Goal: Task Accomplishment & Management: Manage account settings

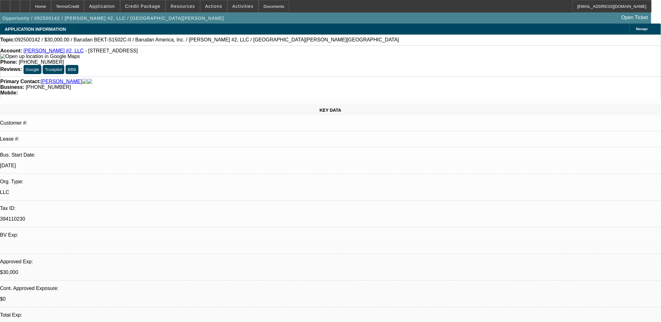
select select "0"
select select "2"
select select "0.1"
select select "0"
select select "2"
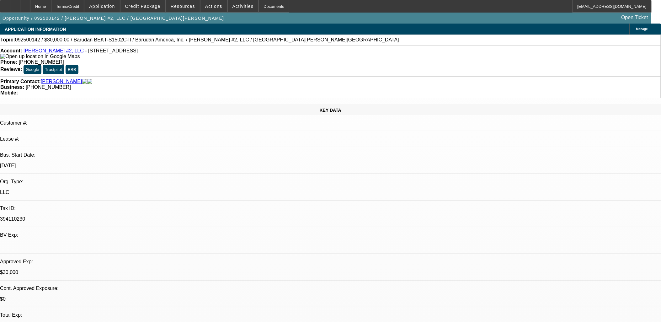
select select "0.1"
select select "1"
select select "2"
select select "4"
select select "1"
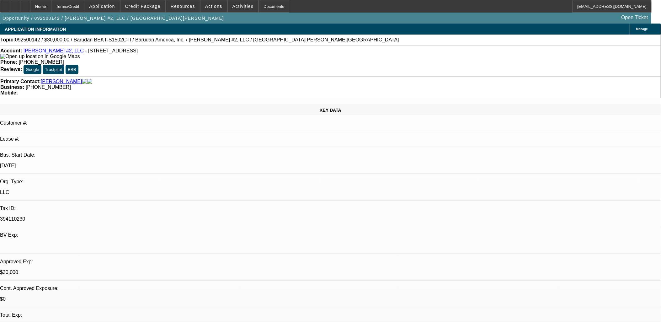
select select "2"
select select "4"
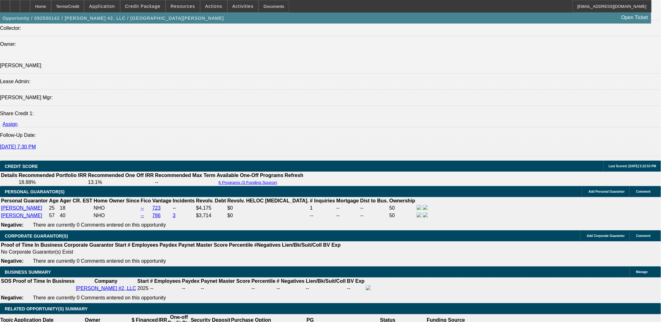
scroll to position [836, 0]
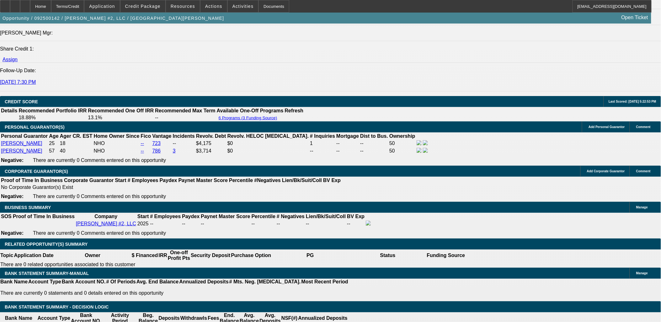
type input "$1.00"
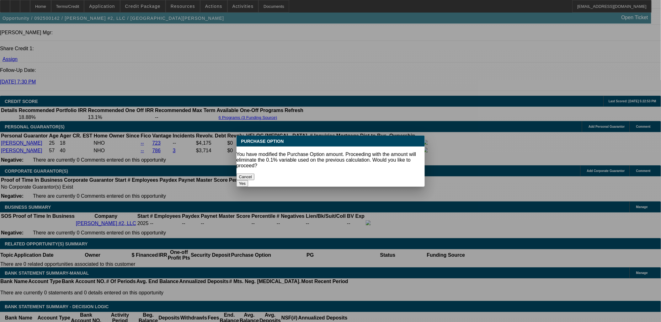
scroll to position [0, 0]
click at [249, 180] on button "Yes" at bounding box center [243, 183] width 12 height 7
select select "0"
type input "UNKNOWN"
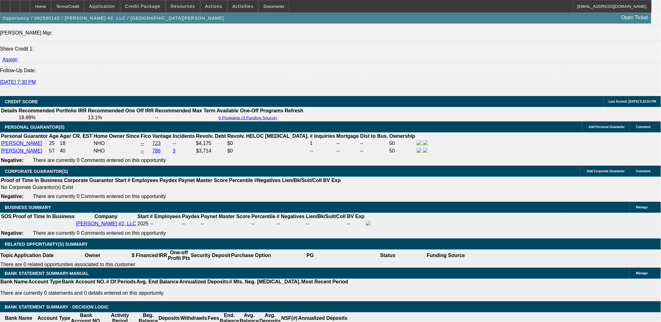
select select "2"
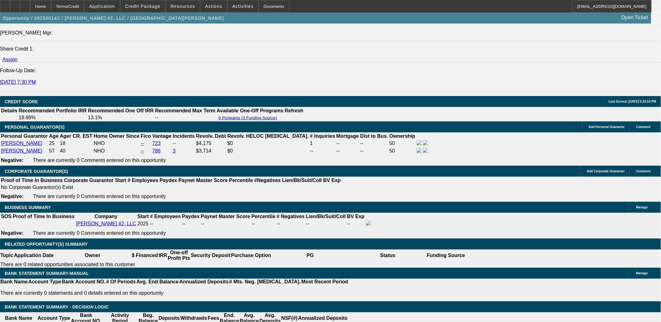
type input "1"
type input "$1,025.62"
type input "$512.81"
type input "17"
type input "$1,491.16"
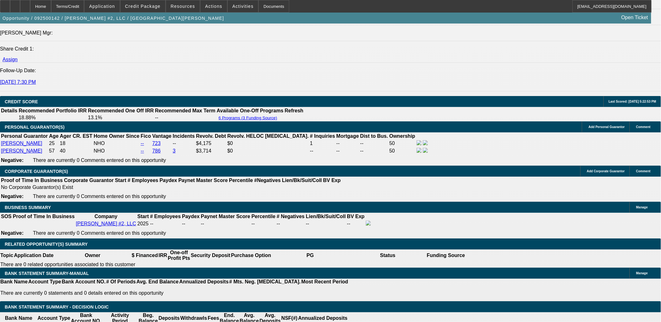
type input "$745.58"
type input "17"
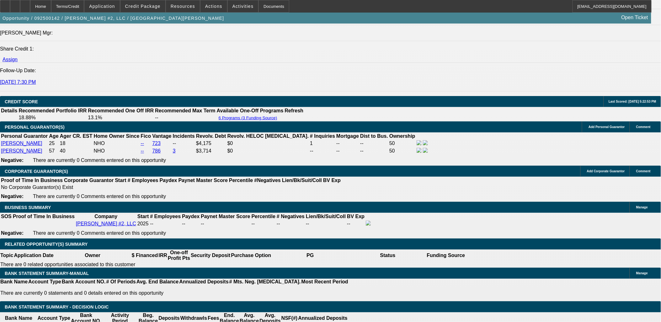
type input "74"
type input "$148.00"
type input "745"
type input "$1,490.00"
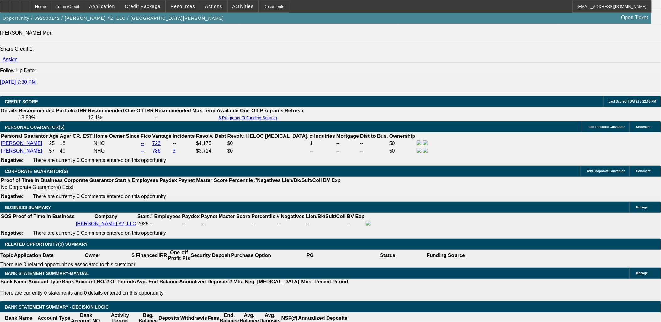
type input "17"
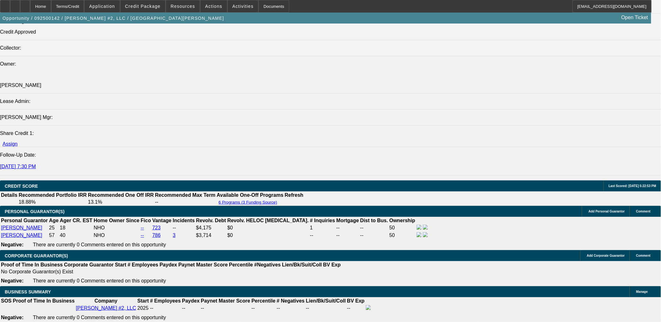
scroll to position [732, 0]
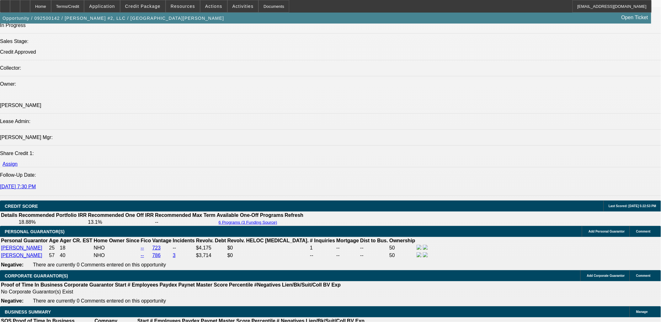
type input "$745.00"
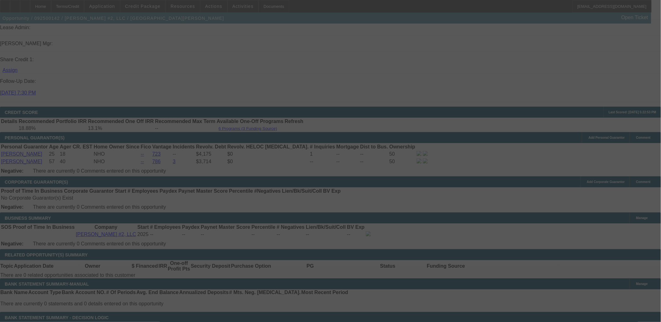
scroll to position [836, 0]
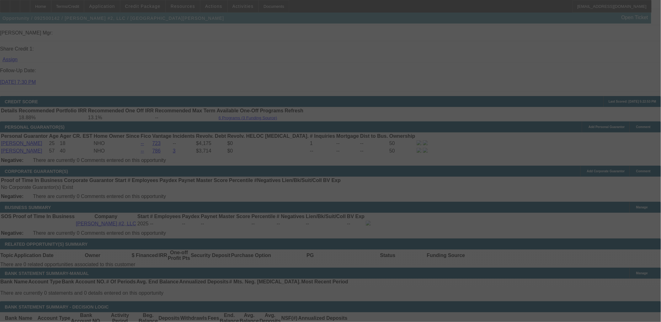
select select "0"
select select "2"
select select "0"
select select "2"
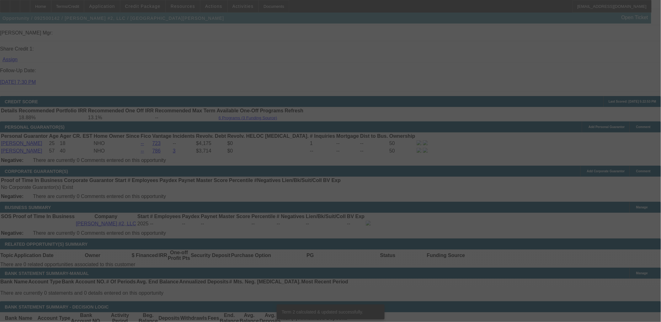
scroll to position [829, 0]
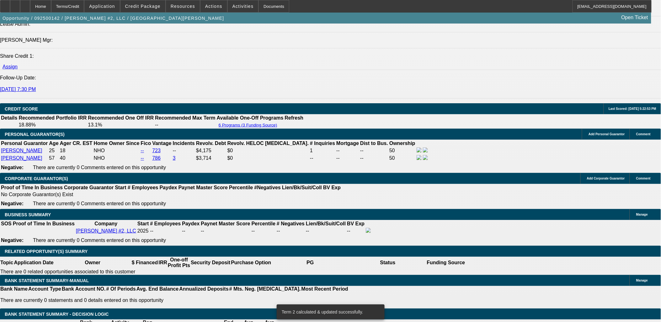
type input "17."
type input "UNKNOWN"
type input "17.5"
type input "$1,507.34"
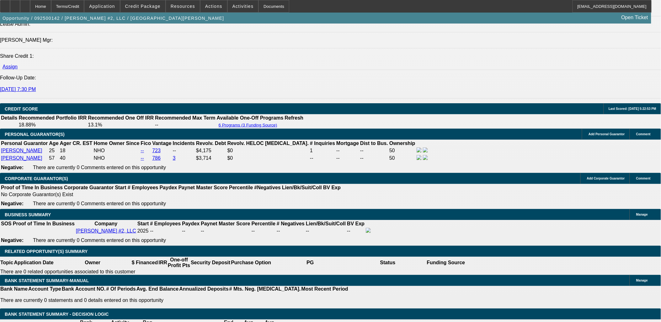
type input "$753.67"
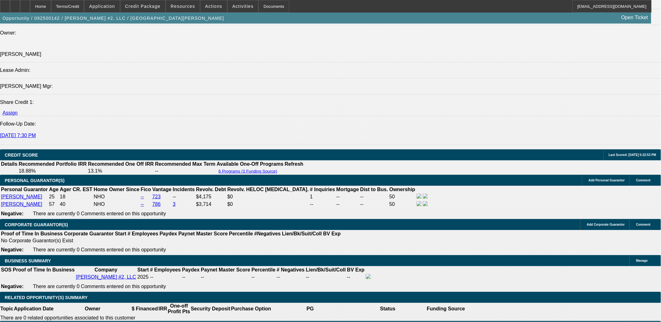
scroll to position [760, 0]
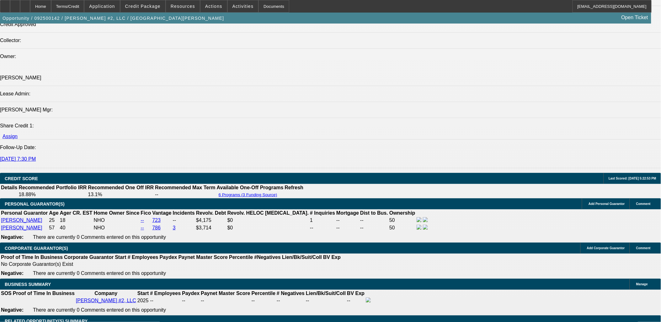
type input "17.5"
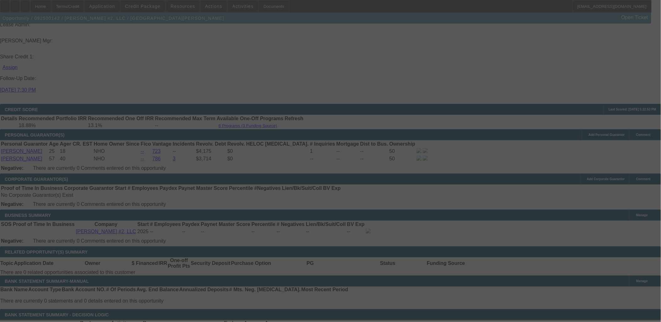
scroll to position [864, 0]
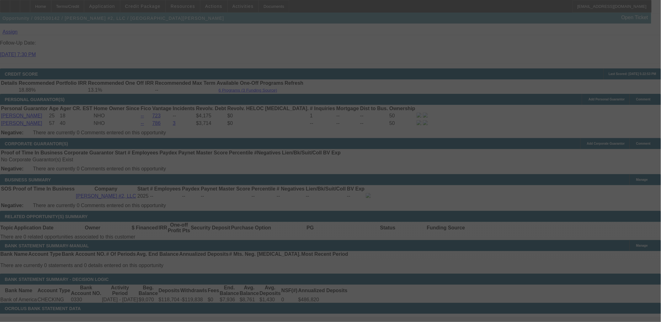
select select "0"
select select "2"
select select "0"
select select "2"
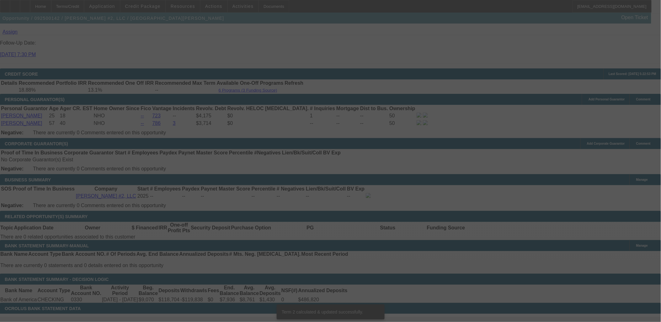
scroll to position [855, 0]
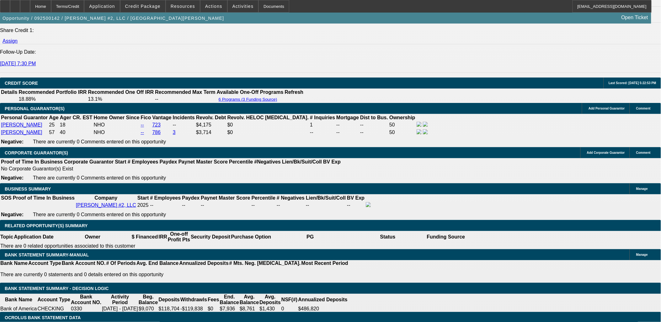
drag, startPoint x: 143, startPoint y: 142, endPoint x: 172, endPoint y: 140, distance: 28.9
type input "UNKNOWN"
type input "18"
type input "$1,025.62"
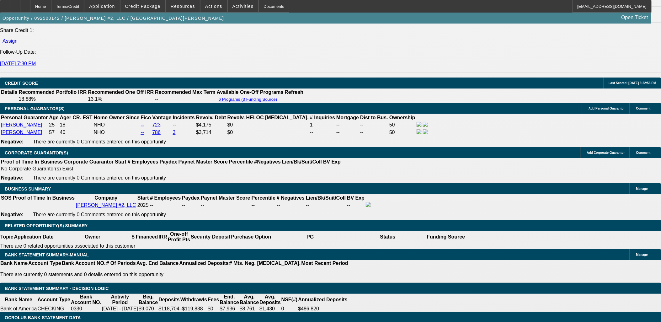
type input "$512.81"
type input "$1,523.60"
type input "$761.80"
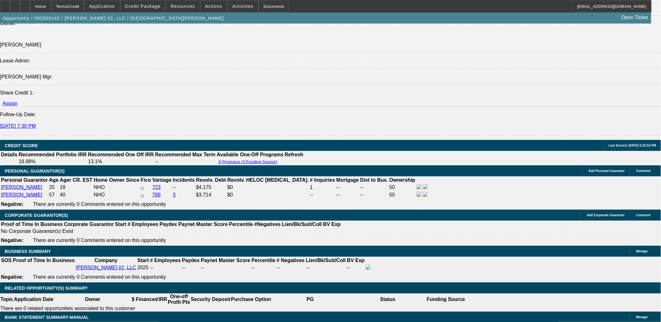
scroll to position [751, 0]
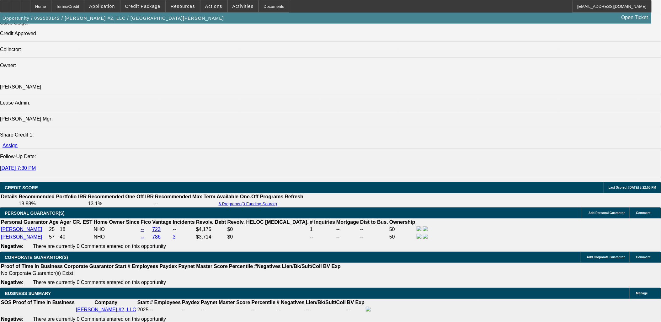
type input "18"
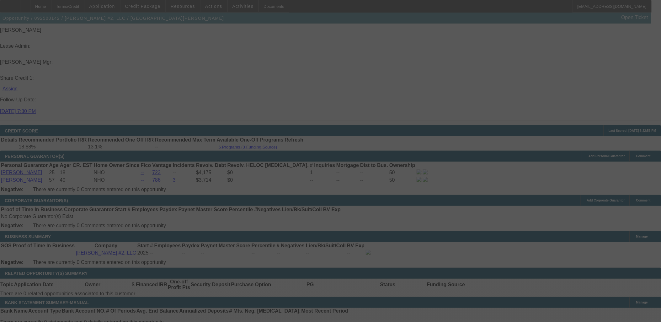
scroll to position [820, 0]
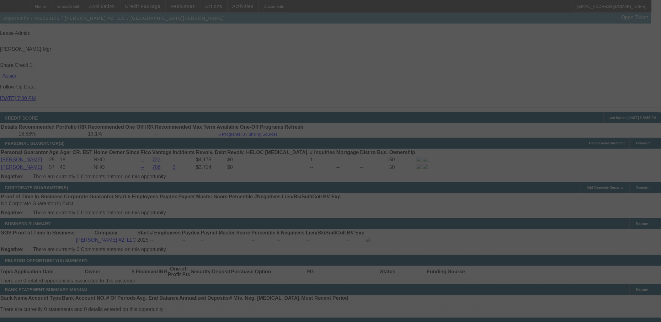
select select "0"
select select "2"
select select "0"
select select "2"
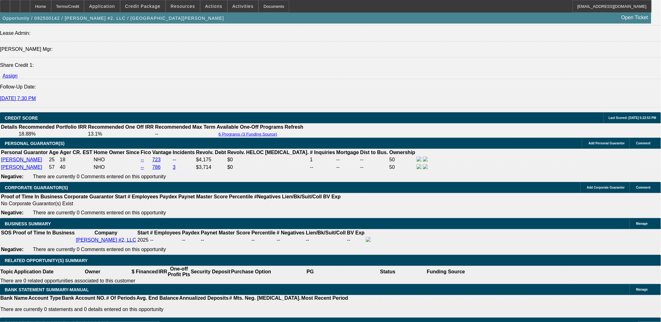
type input "18."
type input "UNKNOWN"
type input "18.1"
type input "$1,526.88"
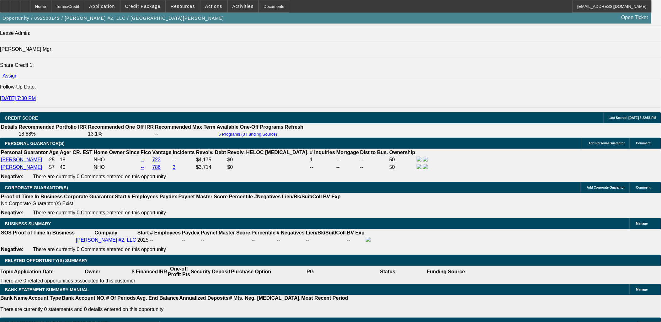
type input "$763.44"
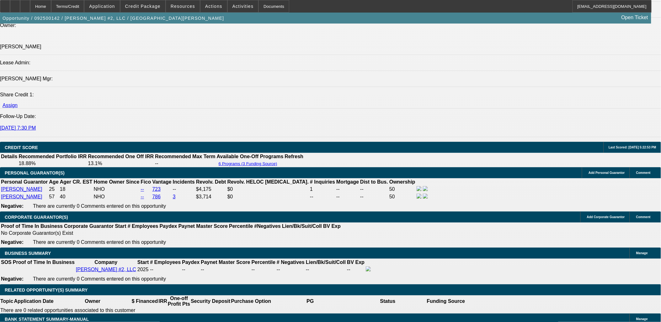
scroll to position [751, 0]
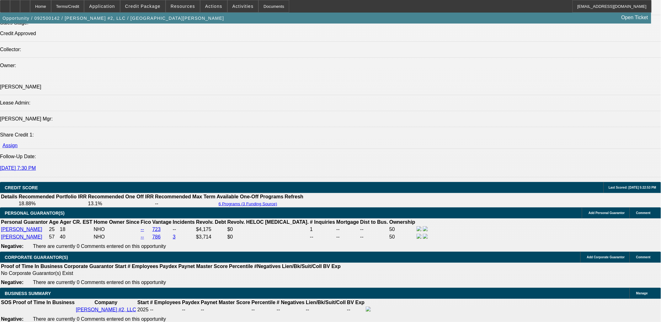
type input "18.1"
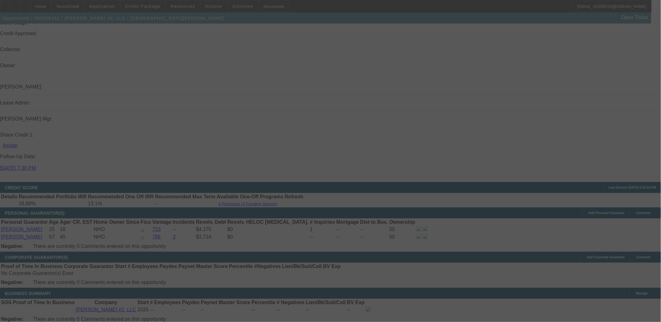
select select "0"
select select "2"
select select "0"
select select "2"
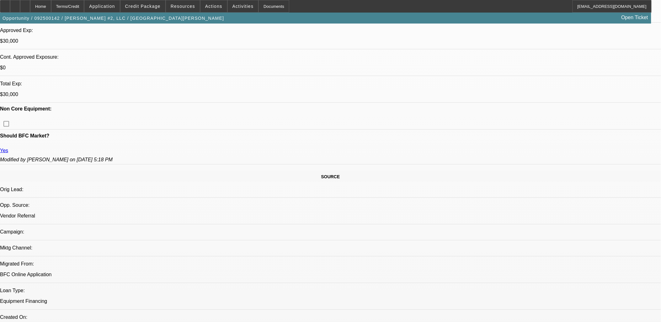
scroll to position [0, 0]
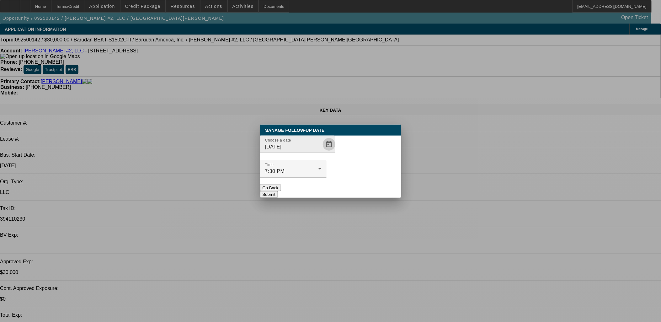
click at [322, 152] on span "Open calendar" at bounding box center [329, 144] width 15 height 15
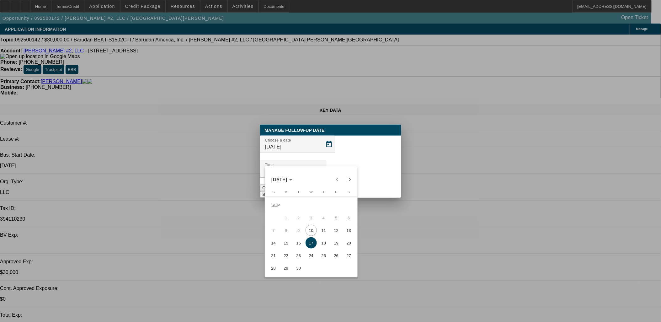
click at [322, 234] on span "11" at bounding box center [323, 230] width 11 height 11
type input "9/11/2025"
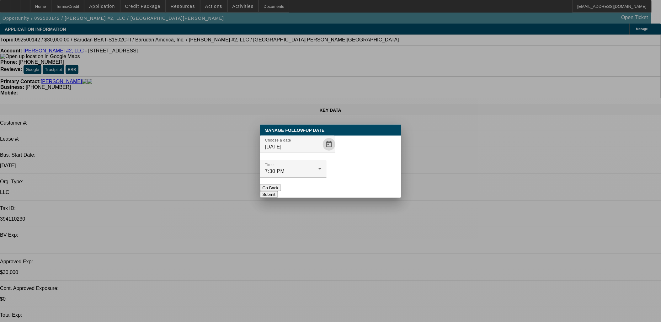
click at [278, 191] on button "Submit" at bounding box center [269, 194] width 18 height 7
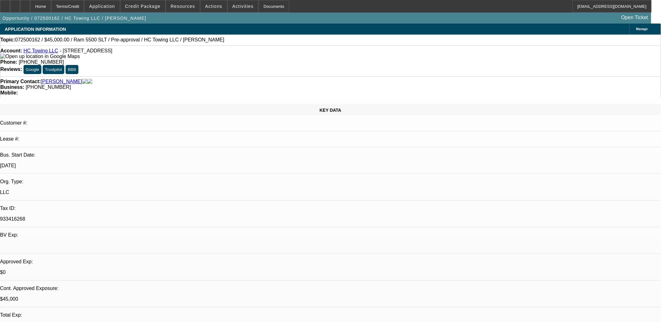
select select "0"
select select "2"
select select "0"
select select "2"
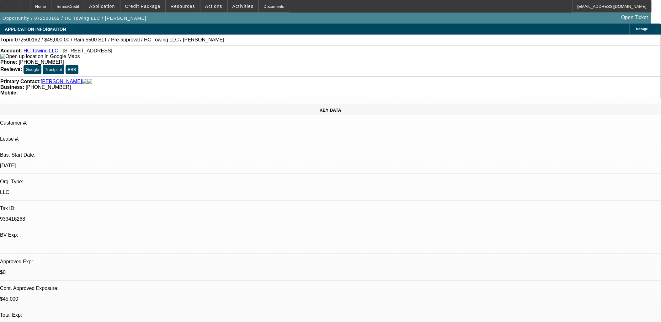
select select "0"
select select "0.15"
select select "2"
select select "0"
select select "0.1"
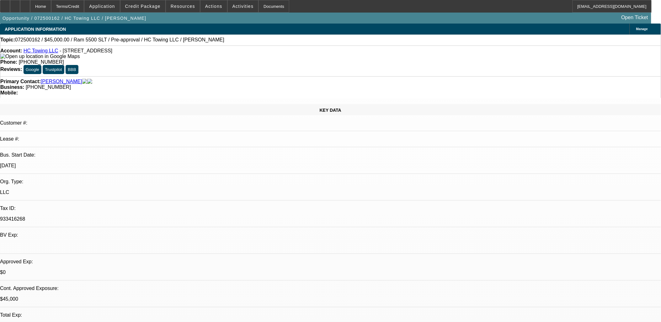
select select "0"
select select "1"
select select "2"
select select "6"
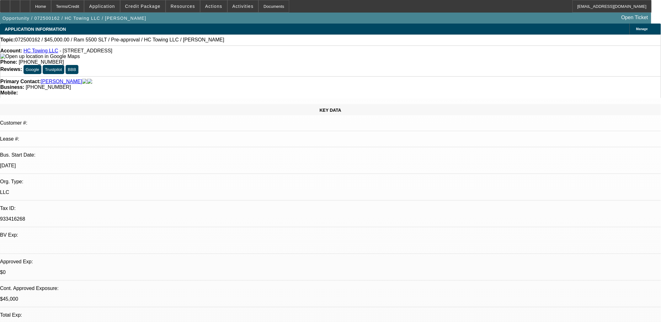
select select "1"
select select "2"
select select "6"
select select "1"
select select "2"
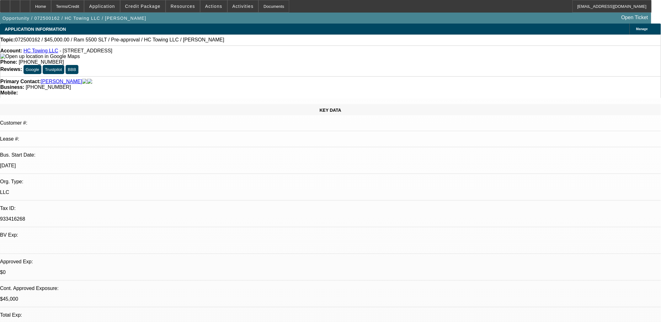
select select "6"
select select "1"
select select "6"
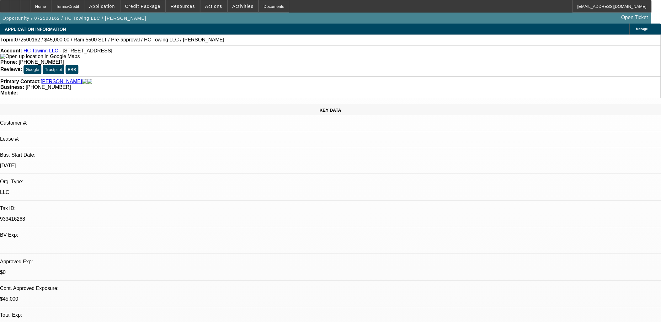
scroll to position [104, 0]
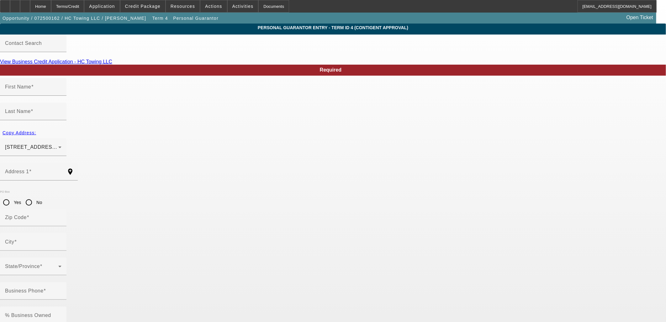
type input "Carlos"
type input "Rosales"
type input "971 Lee Avenue"
radio input "true"
type input "22802"
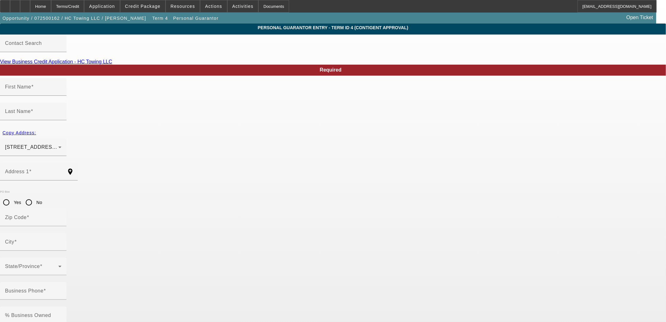
type input "Harrisonburg"
type input "(540) 560-8666"
type input "100"
type input "845-89-2957"
type input "hctowings@gmail.com"
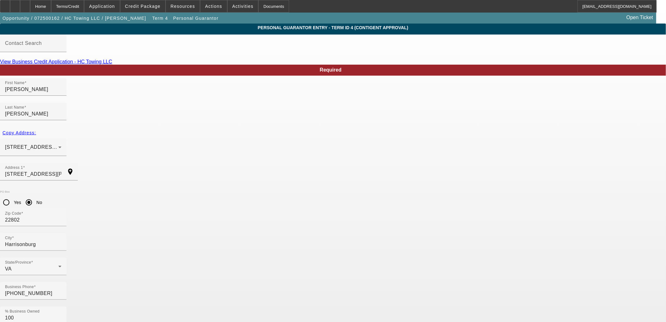
click at [202, 5] on span at bounding box center [213, 6] width 27 height 15
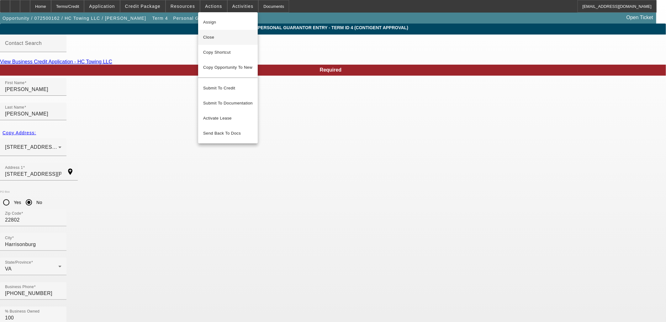
click at [222, 40] on span "Close" at bounding box center [228, 38] width 50 height 8
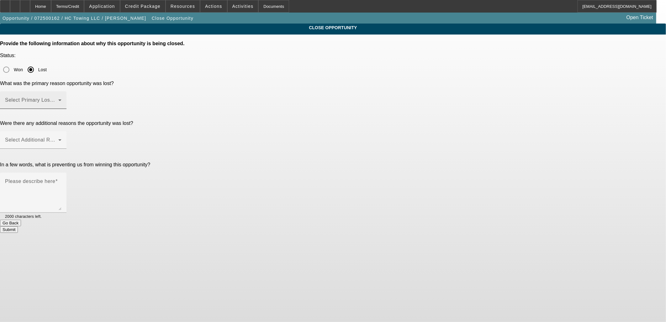
click at [71, 97] on mat-label "Select Primary Lost Reason" at bounding box center [38, 99] width 66 height 5
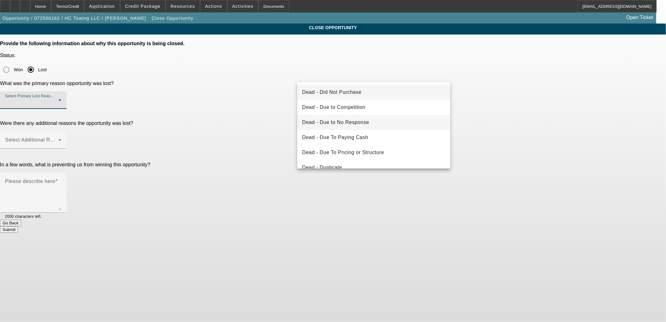
click at [350, 124] on span "Dead - Due to No Response" at bounding box center [335, 123] width 67 height 8
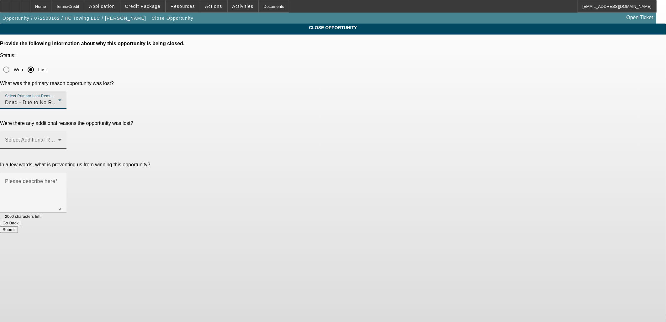
click at [58, 139] on span at bounding box center [31, 143] width 53 height 8
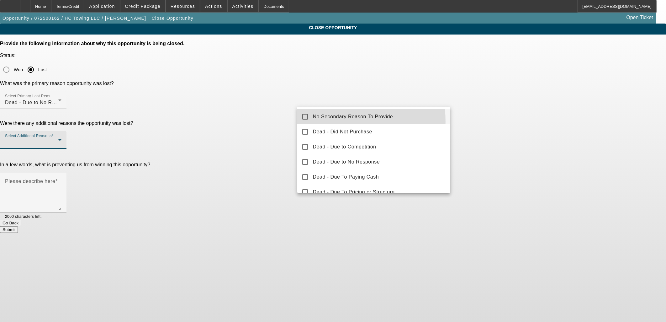
click at [318, 122] on mat-option "No Secondary Reason To Provide" at bounding box center [373, 116] width 153 height 15
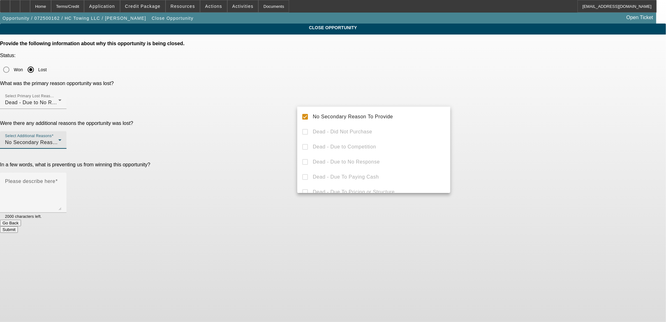
click at [280, 120] on div at bounding box center [333, 161] width 666 height 322
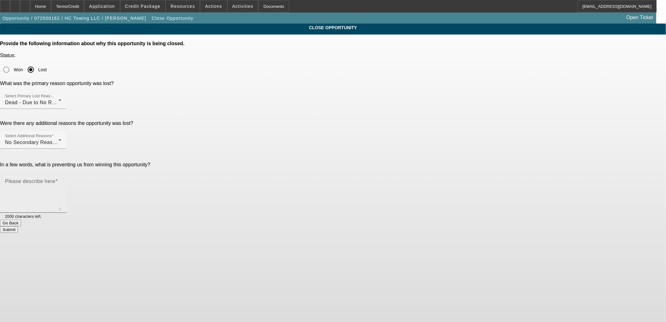
click at [61, 180] on textarea "Please describe here" at bounding box center [33, 195] width 56 height 30
type textarea "Ghosted."
click at [18, 226] on button "Submit" at bounding box center [9, 229] width 18 height 7
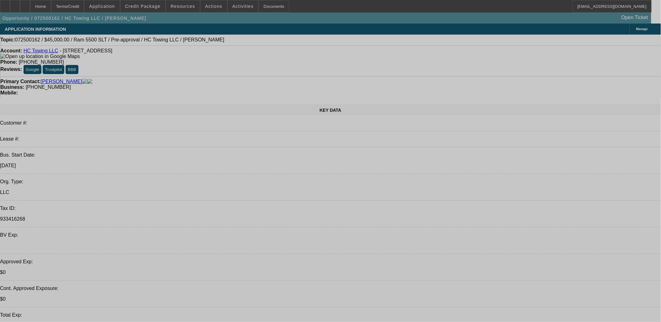
select select "0"
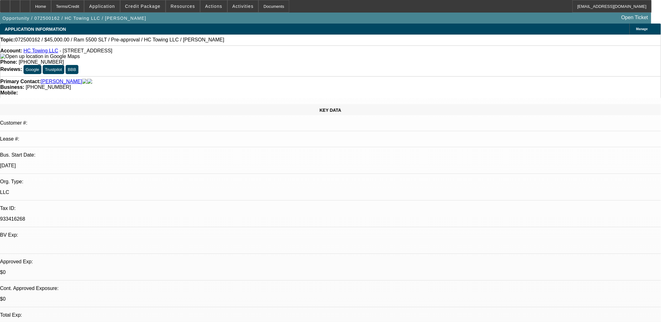
select select "2"
select select "0"
select select "2"
select select "0"
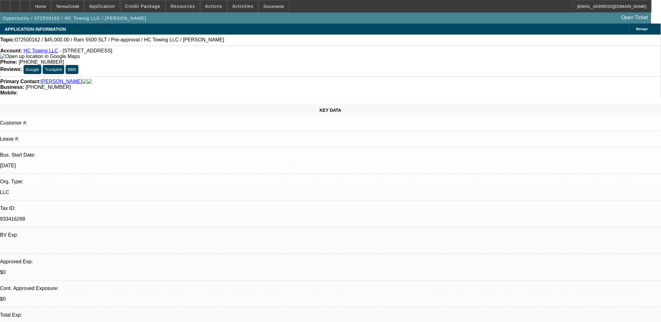
select select "0.15"
select select "2"
select select "0"
select select "0.1"
select select "0"
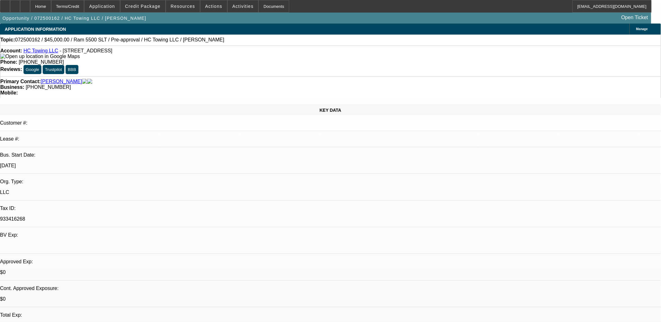
select select "0"
select select "1"
select select "2"
select select "6"
select select "1"
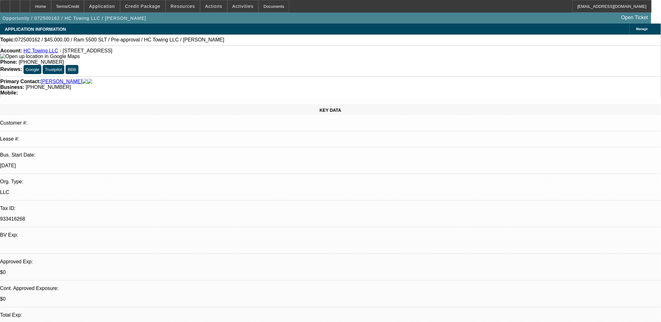
select select "2"
select select "6"
select select "1"
select select "2"
select select "6"
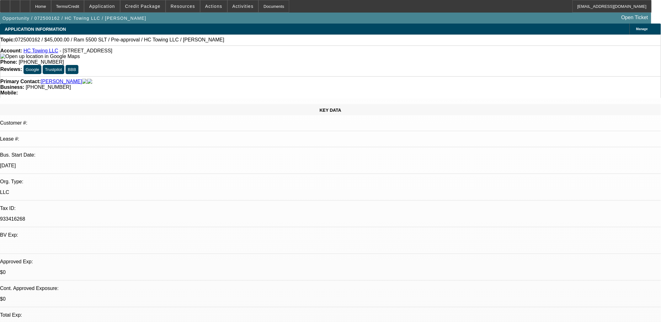
select select "1"
select select "6"
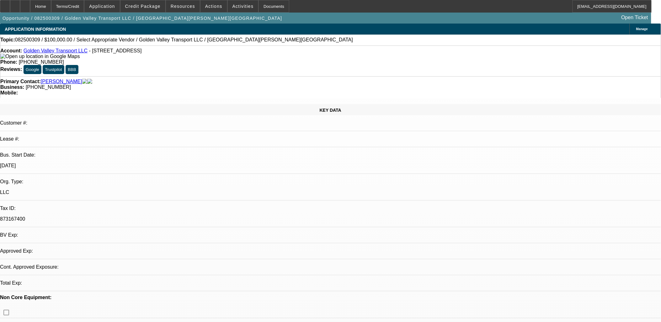
select select "0.2"
select select "2"
select select "0.1"
select select "1"
select select "2"
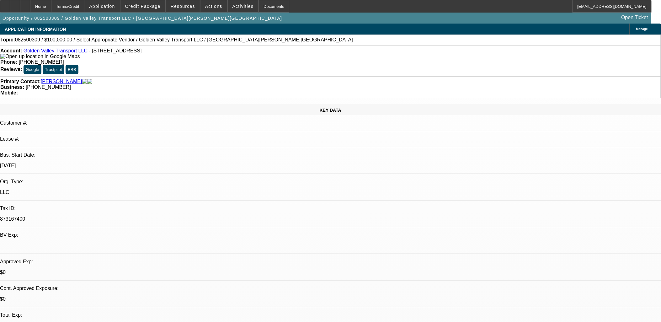
select select "4"
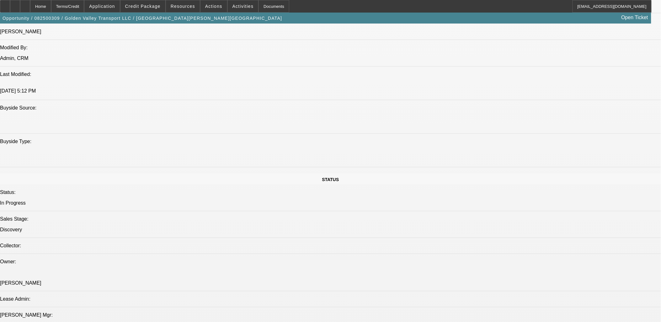
scroll to position [383, 0]
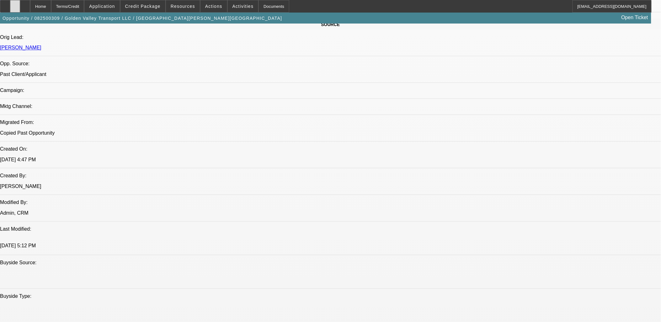
click at [20, 4] on div at bounding box center [15, 6] width 10 height 13
click at [15, 4] on icon at bounding box center [15, 4] width 0 height 0
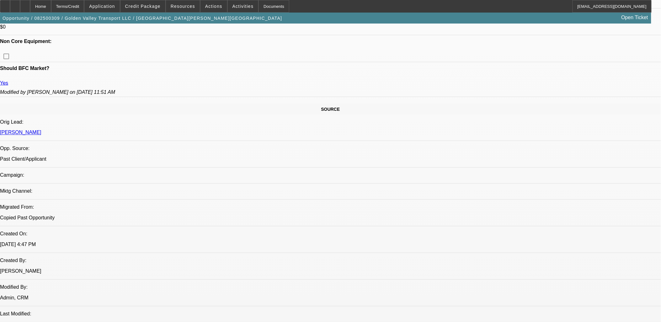
scroll to position [244, 0]
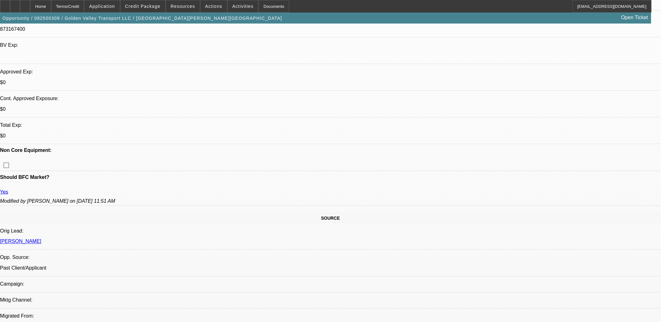
scroll to position [70, 0]
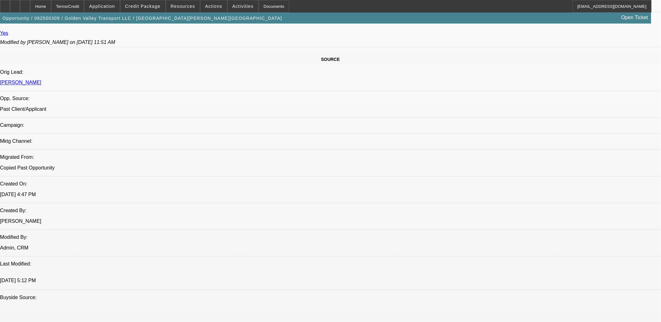
scroll to position [244, 0]
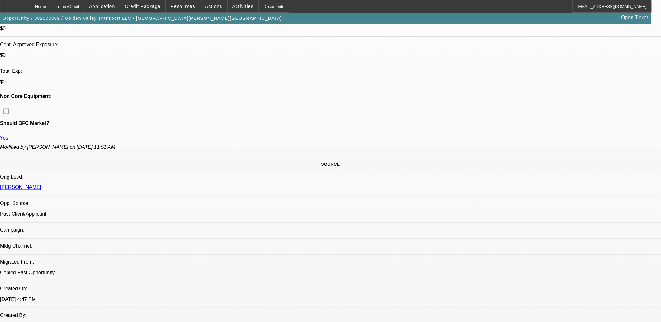
click at [206, 6] on span "Actions" at bounding box center [213, 6] width 17 height 5
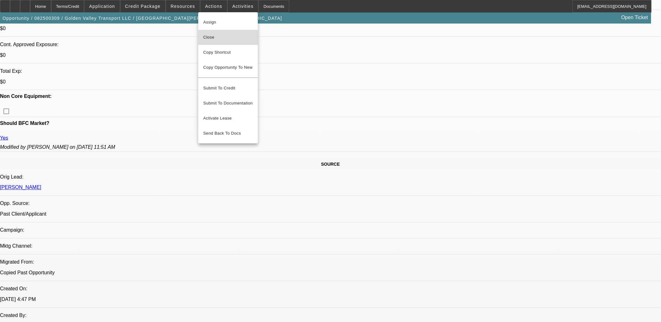
click at [218, 40] on span "Close" at bounding box center [228, 38] width 50 height 8
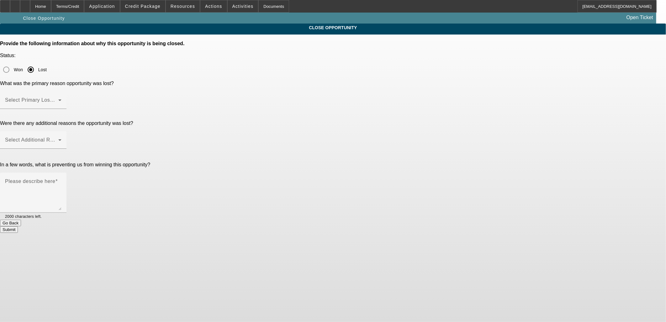
click at [58, 99] on span at bounding box center [31, 103] width 53 height 8
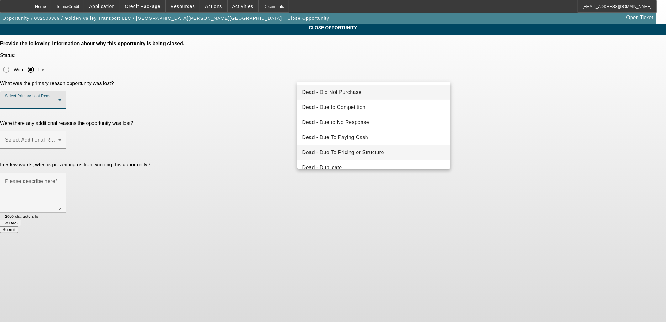
click at [346, 153] on span "Dead - Due To Pricing or Structure" at bounding box center [343, 153] width 82 height 8
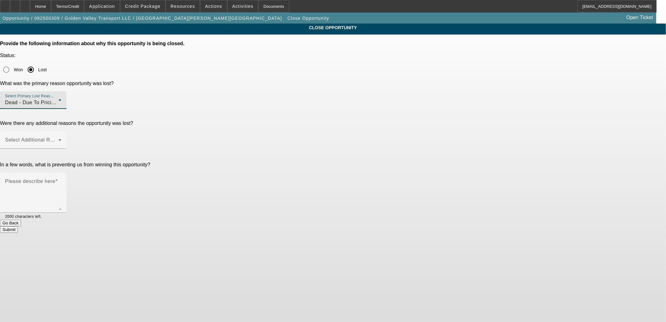
click at [269, 162] on p "In a few words, what is preventing us from winning this opportunity?" at bounding box center [333, 165] width 666 height 6
click at [58, 139] on span at bounding box center [31, 143] width 53 height 8
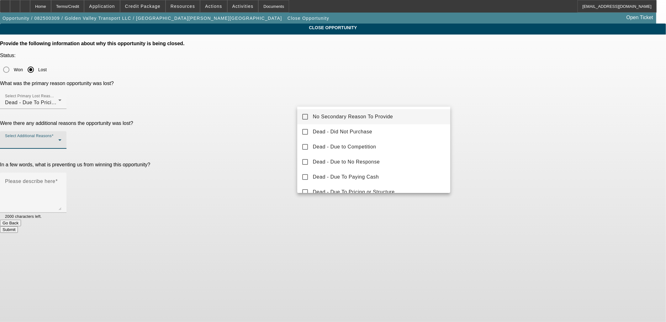
click at [309, 120] on mat-option "No Secondary Reason To Provide" at bounding box center [373, 116] width 153 height 15
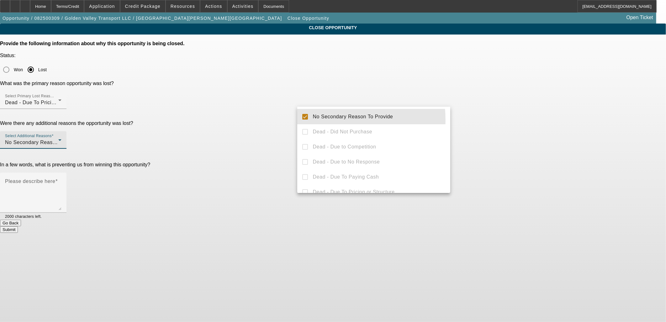
click at [258, 118] on div at bounding box center [333, 161] width 666 height 322
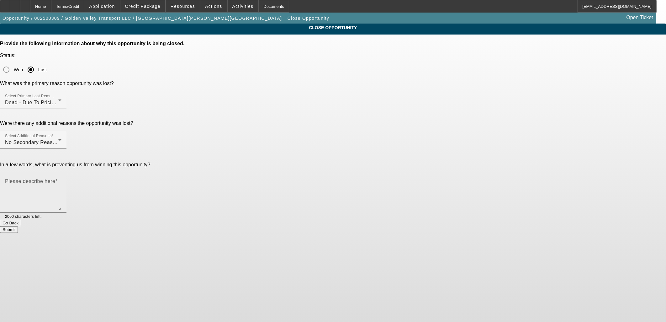
click at [55, 179] on mat-label "Please describe here" at bounding box center [30, 181] width 50 height 5
click at [61, 180] on textarea "Please describe here" at bounding box center [33, 195] width 56 height 30
type textarea "Nothing's changed in the few months I last closed out. This guy thinks he deser…"
click at [18, 226] on button "Submit" at bounding box center [9, 229] width 18 height 7
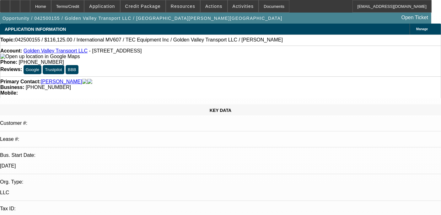
select select "0"
select select "0.1"
select select "0"
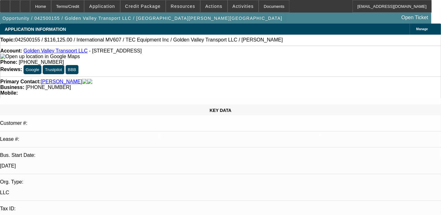
select select "0.1"
select select "0"
select select "0.1"
select select "0"
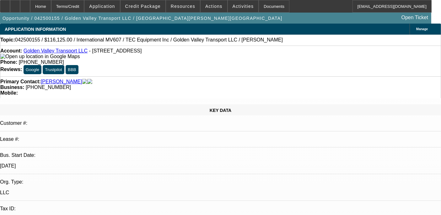
select select "2"
select select "0.1"
select select "1"
select select "2"
select select "4"
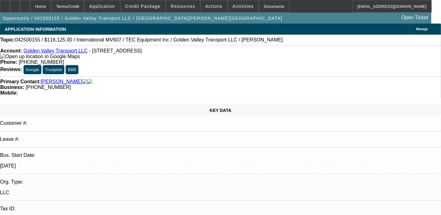
select select "1"
select select "2"
select select "4"
select select "1"
select select "2"
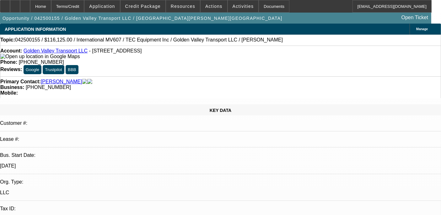
select select "4"
select select "1"
select select "2"
select select "4"
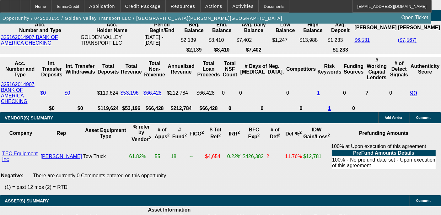
scroll to position [255, 0]
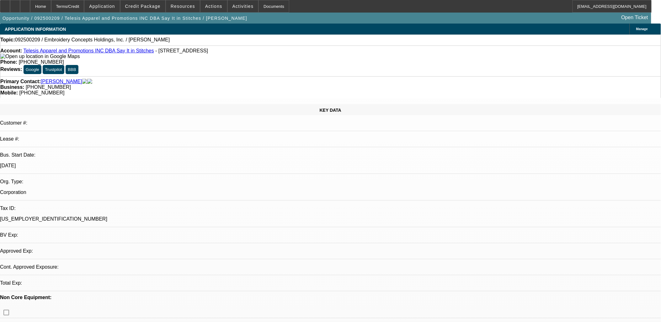
select select "0"
select select "2"
select select "0.1"
select select "1"
select select "2"
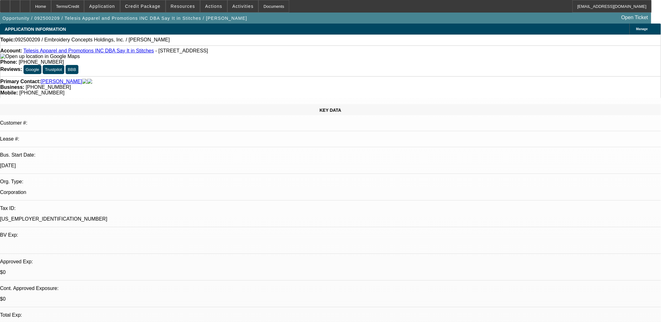
select select "4"
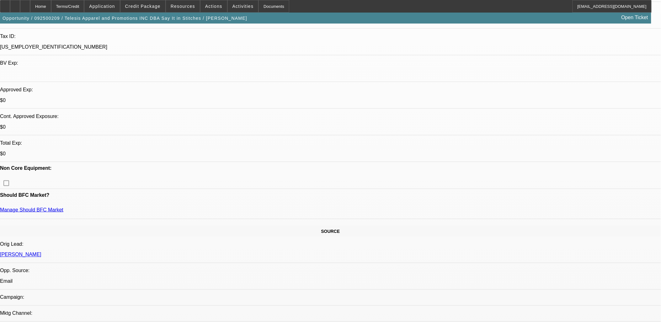
scroll to position [174, 0]
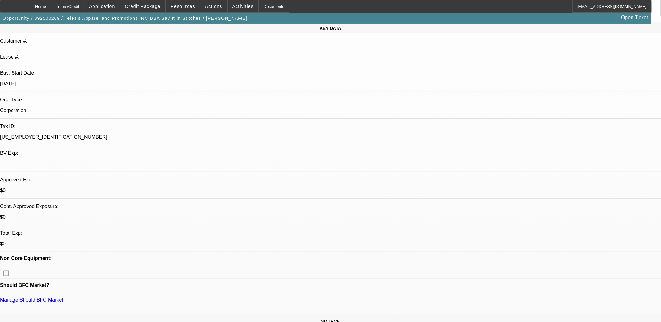
scroll to position [139, 0]
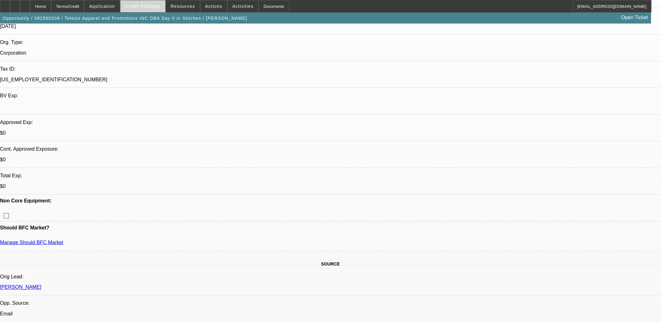
click at [142, 8] on span "Credit Package" at bounding box center [142, 6] width 35 height 5
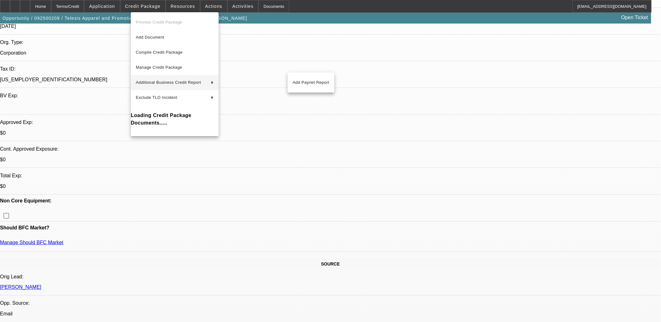
click at [335, 46] on div at bounding box center [330, 161] width 661 height 322
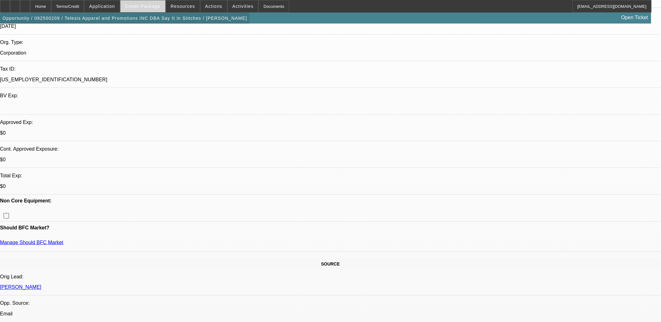
click at [151, 7] on span "Credit Package" at bounding box center [142, 6] width 35 height 5
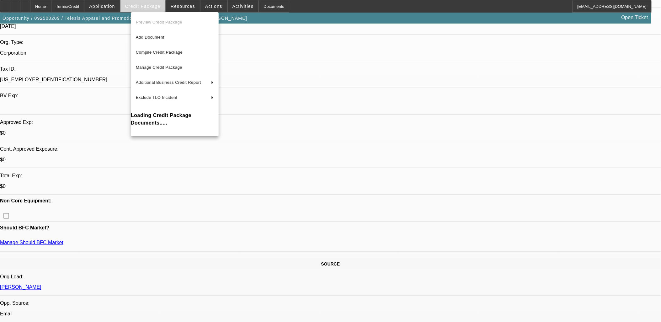
click at [151, 7] on div at bounding box center [330, 161] width 661 height 322
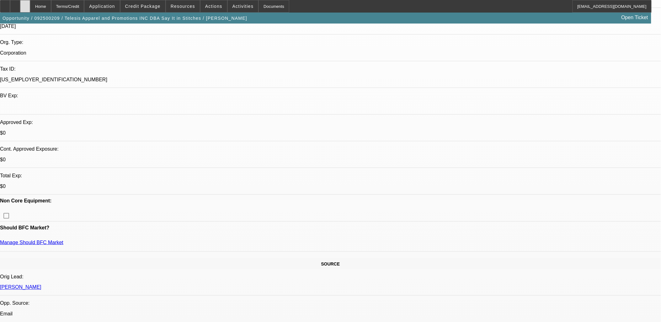
click at [30, 5] on div at bounding box center [25, 6] width 10 height 13
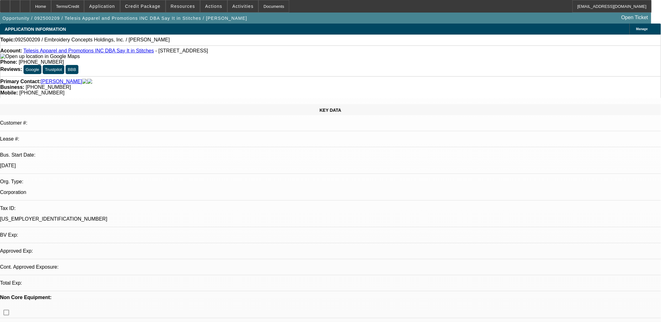
select select "0"
select select "2"
select select "0.1"
select select "1"
select select "2"
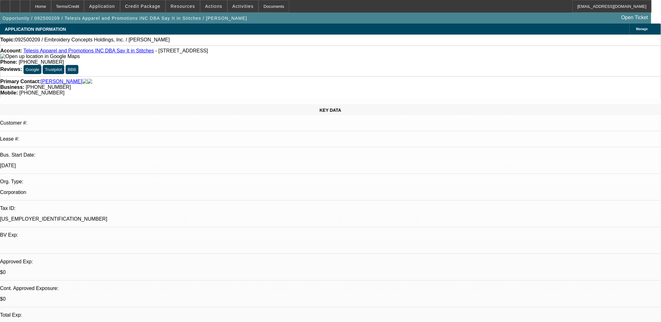
select select "4"
click at [147, 6] on span "Credit Package" at bounding box center [142, 6] width 35 height 5
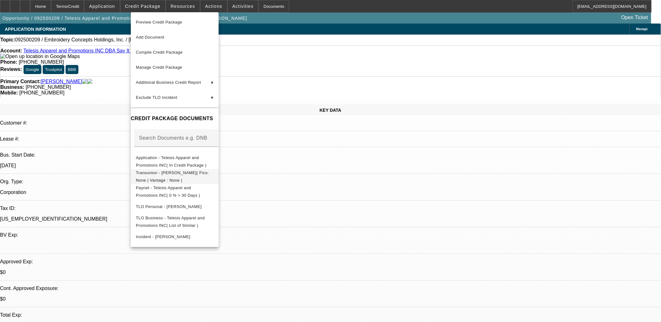
click at [174, 172] on span "Transunion - [PERSON_NAME]( Fico: None | Vantage : None )" at bounding box center [172, 176] width 73 height 12
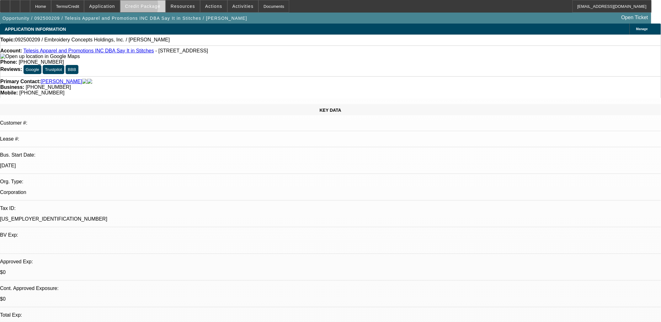
click at [138, 7] on span "Credit Package" at bounding box center [142, 6] width 35 height 5
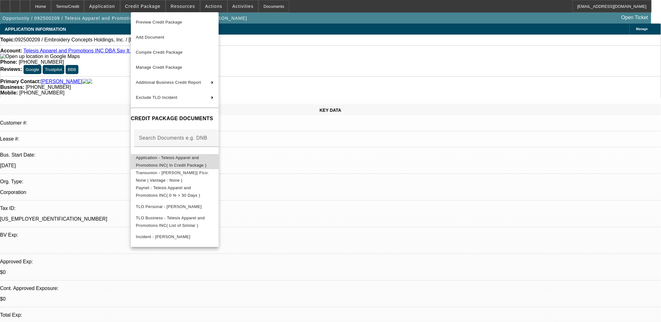
click at [169, 155] on span "Application - Telesis Apparel and Promotions INC( In Credit Package )" at bounding box center [175, 161] width 78 height 15
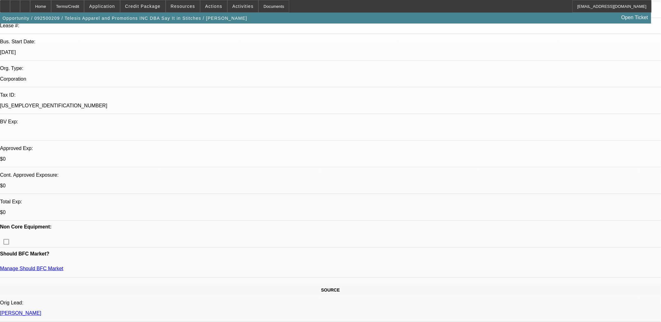
scroll to position [209, 0]
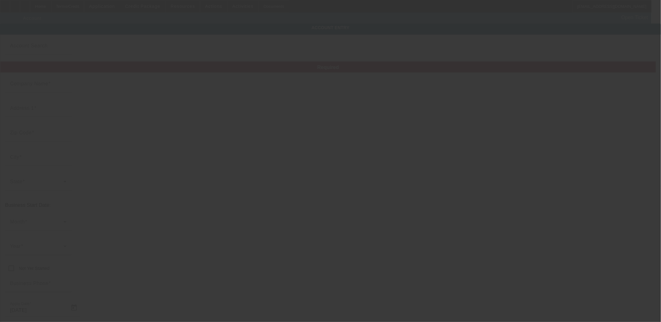
type input "Telesis Apparel and Promotions INC"
type input "[STREET_ADDRESS]"
type input "33334"
type input "[GEOGRAPHIC_DATA]"
type input "[PHONE_NUMBER]"
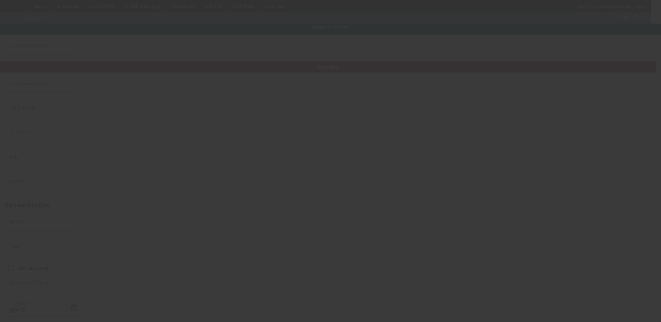
type input "Say It in Stitches"
type input "[PERSON_NAME][EMAIL_ADDRESS][DOMAIN_NAME]"
type input "[PHONE_NUMBER]"
type input "[US_EMPLOYER_IDENTIFICATION_NUMBER]"
type input "[URL][DOMAIN_NAME]"
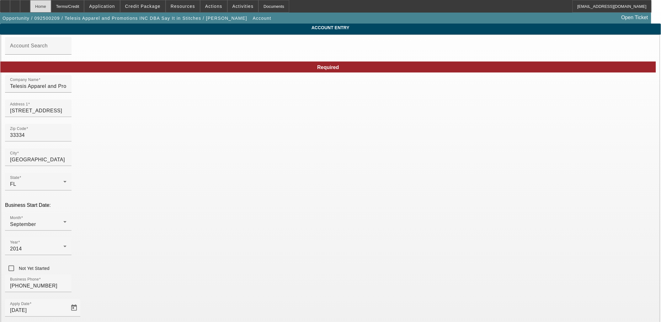
click at [51, 7] on div "Home" at bounding box center [40, 6] width 21 height 13
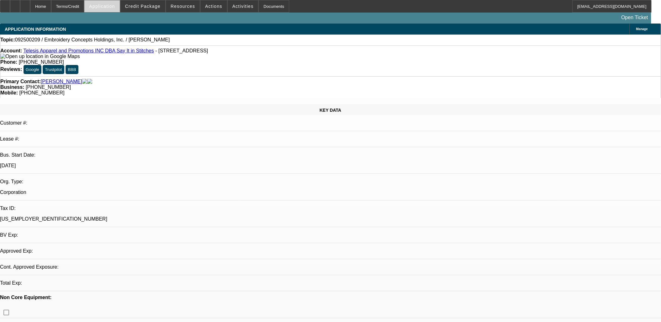
select select "0"
select select "2"
select select "0.1"
select select "4"
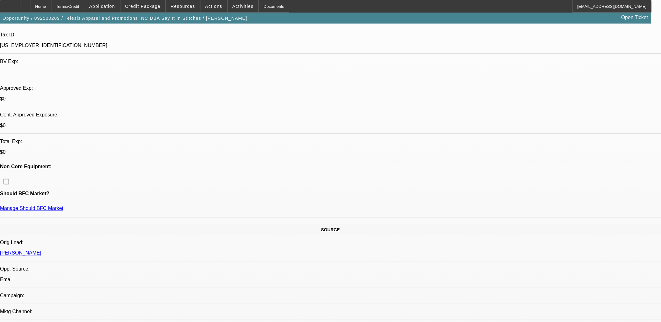
scroll to position [174, 0]
click at [148, 2] on span at bounding box center [142, 6] width 45 height 15
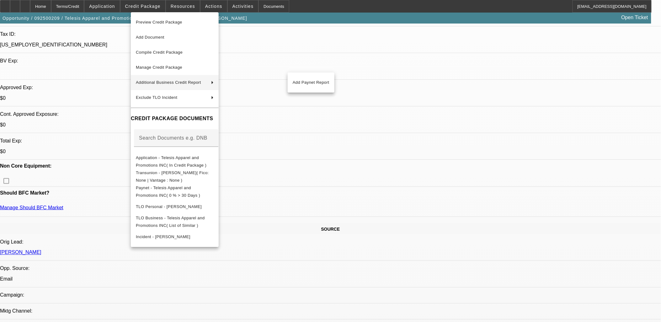
click at [347, 51] on div at bounding box center [330, 161] width 661 height 322
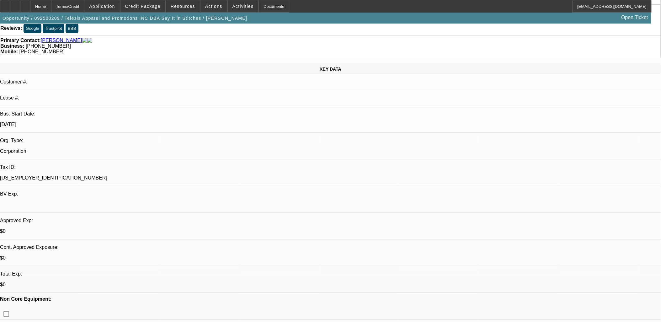
scroll to position [209, 0]
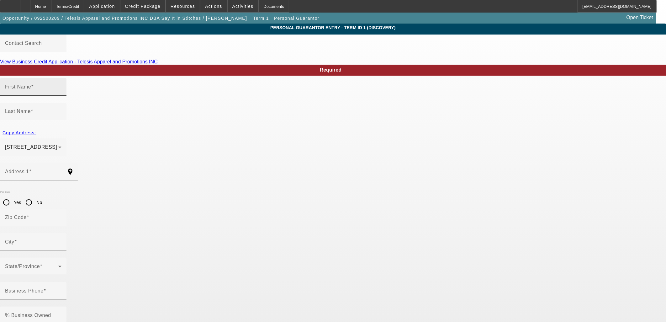
type input "Alejandro"
type input "Fernandez"
type input "75 Northeast 104th Street"
radio input "true"
type input "33138"
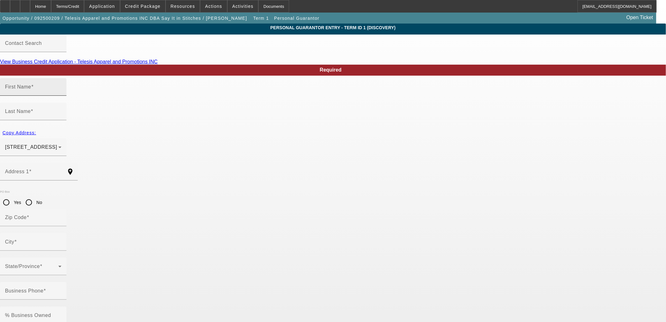
type input "Miami Shores"
type input "(419) 937-2385"
type input "100"
type input "079-54-1341"
type input "alex@sayitinstitches.com"
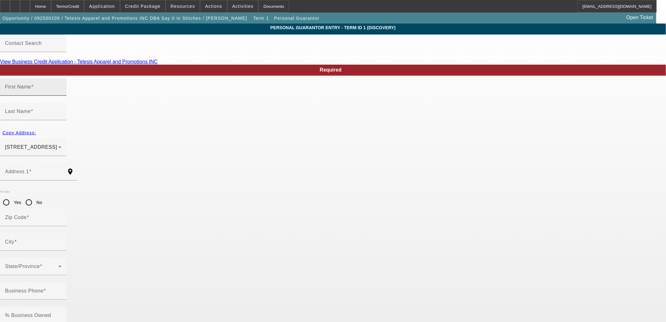
type input "(954) 854-0798"
type input "(954) 776-0010"
click at [61, 93] on input "Alejandro" at bounding box center [33, 90] width 56 height 8
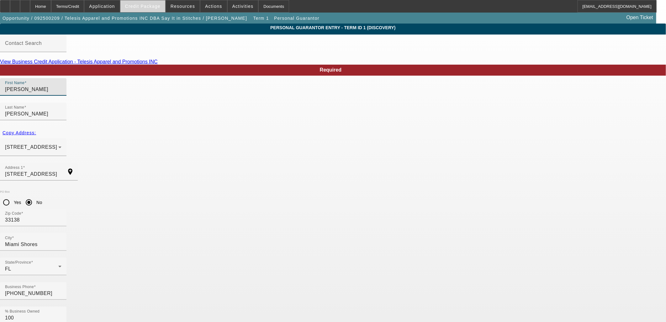
type input "Alejandro Jose"
click at [136, 5] on span "Credit Package" at bounding box center [142, 6] width 35 height 5
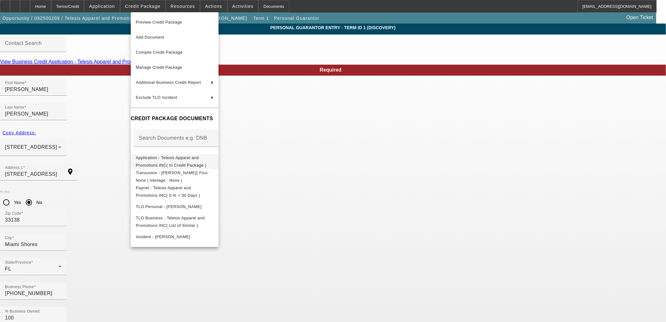
click at [166, 164] on button "Application - Telesis Apparel and Promotions INC( In Credit Package )" at bounding box center [175, 161] width 88 height 15
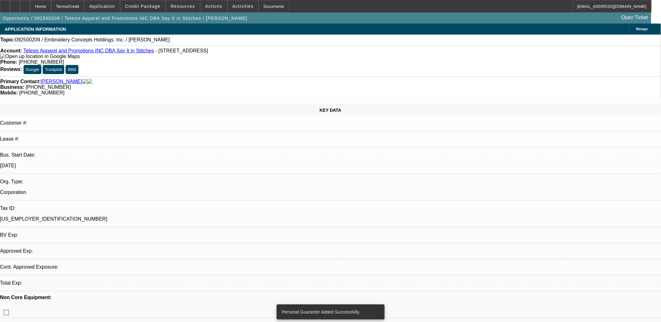
select select "0"
select select "2"
select select "0.1"
select select "4"
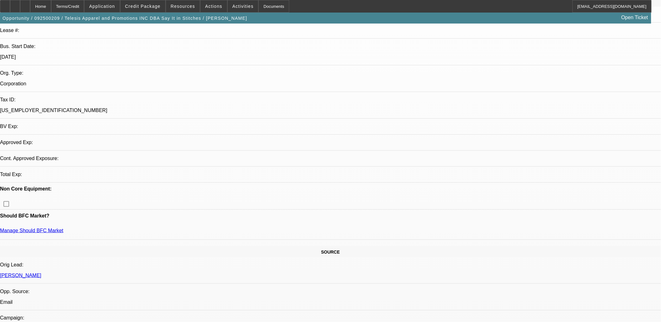
scroll to position [174, 0]
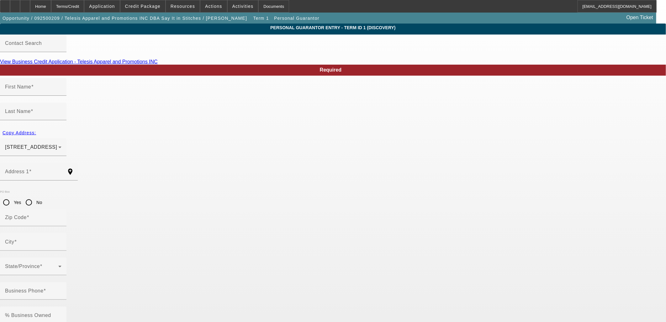
type input "Alejandro Jose"
type input "Fernandez"
type input "75 Northeast 104th Street"
radio input "true"
type input "33138"
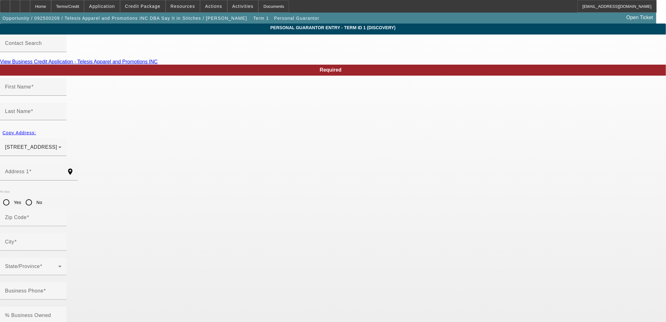
type input "Miami Shores"
type input "(419) 937-2385"
type input "100"
type input "079-54-1341"
type input "alex@sayitinstitches.com"
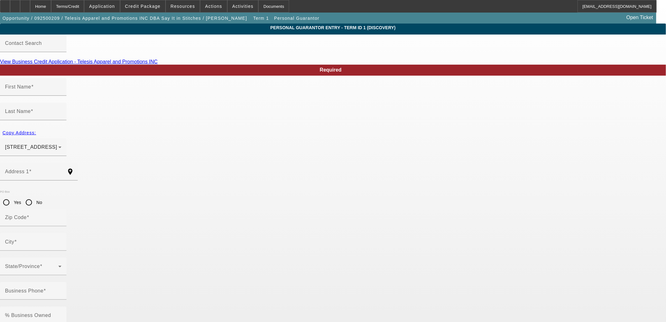
type input "(954) 854-0798"
type input "(954) 776-0010"
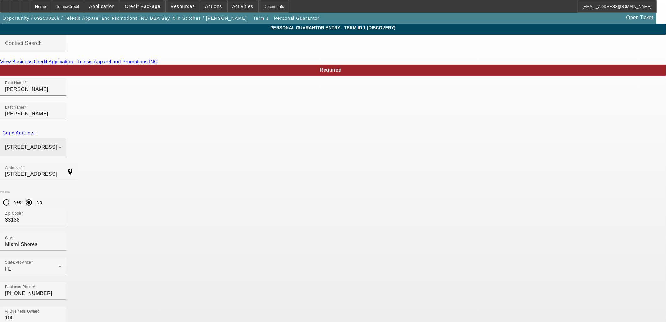
click at [61, 138] on div "75 Northeast 104th Street Miami Shores, FL 33138" at bounding box center [33, 147] width 56 height 18
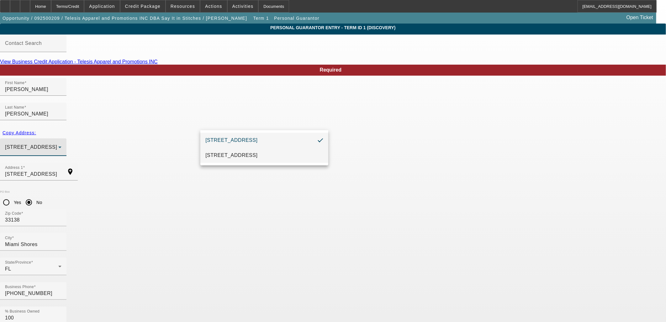
click at [258, 155] on span "4750 NE 10th Ave Oakland Park, FL 33334" at bounding box center [232, 156] width 52 height 8
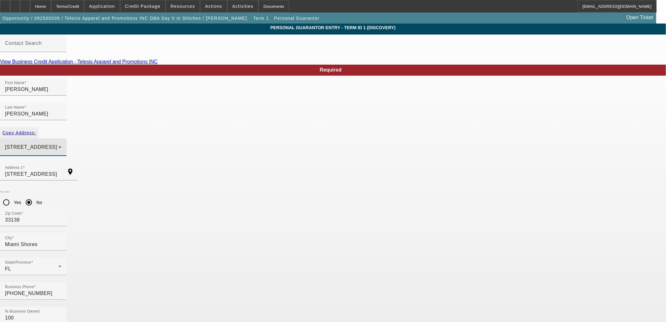
click at [36, 130] on span "Copy Address:" at bounding box center [20, 132] width 34 height 5
type input "4750 NE 10th Ave"
radio input "false"
type input "33334"
type input "Oakland Park"
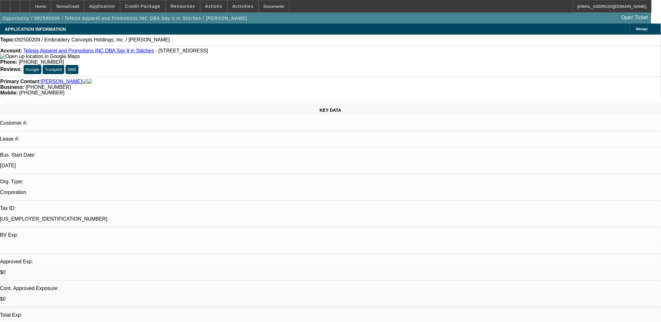
select select "0"
select select "2"
select select "0.1"
select select "4"
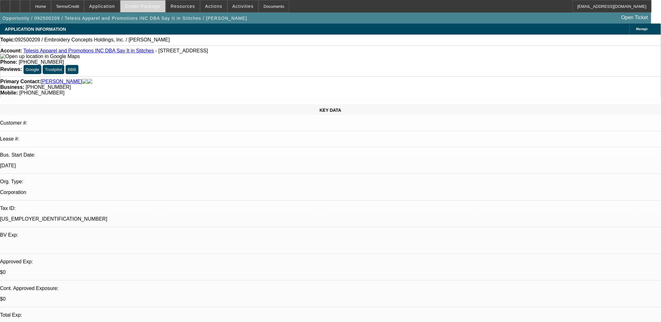
click at [147, 8] on span "Credit Package" at bounding box center [142, 6] width 35 height 5
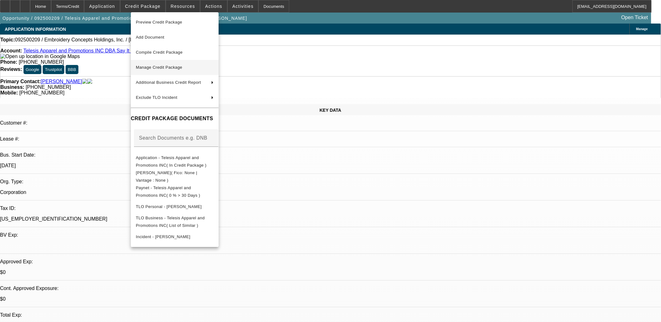
click at [161, 67] on span "Manage Credit Package" at bounding box center [159, 67] width 46 height 5
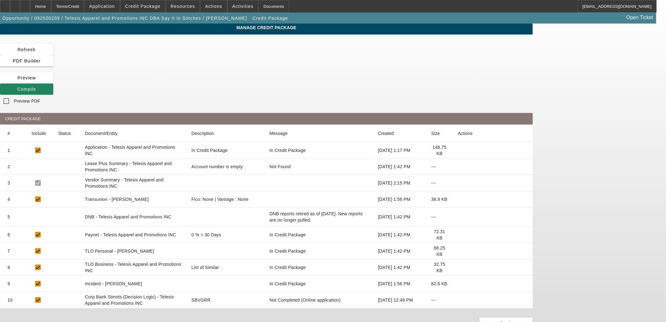
click at [458, 199] on icon at bounding box center [458, 199] width 0 height 0
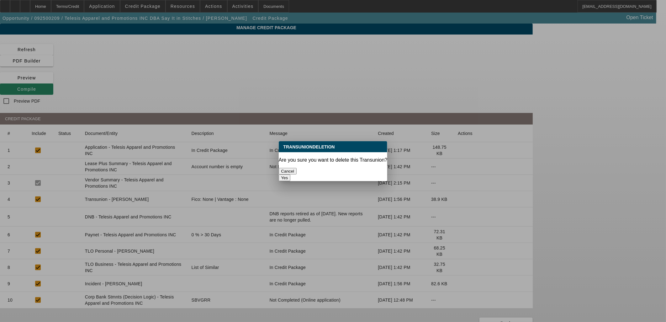
click at [291, 174] on button "Yes" at bounding box center [285, 177] width 12 height 7
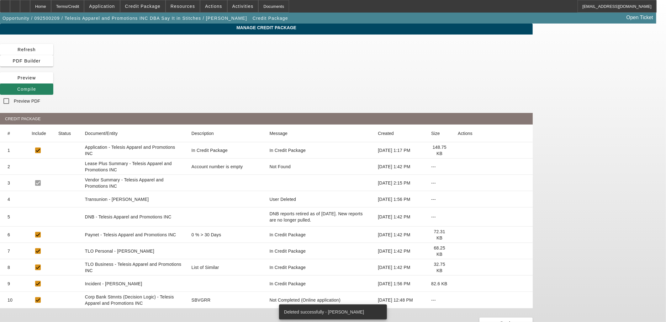
click at [458, 199] on icon at bounding box center [458, 199] width 0 height 0
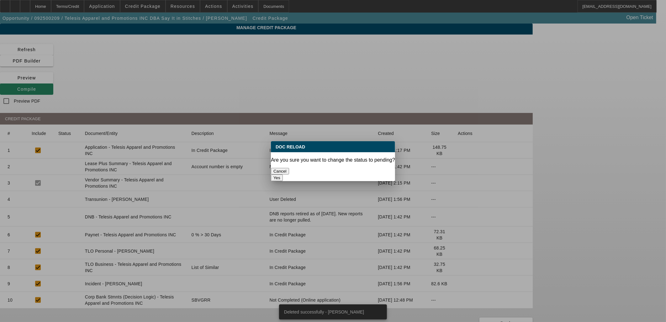
click at [283, 174] on button "Yes" at bounding box center [277, 177] width 12 height 7
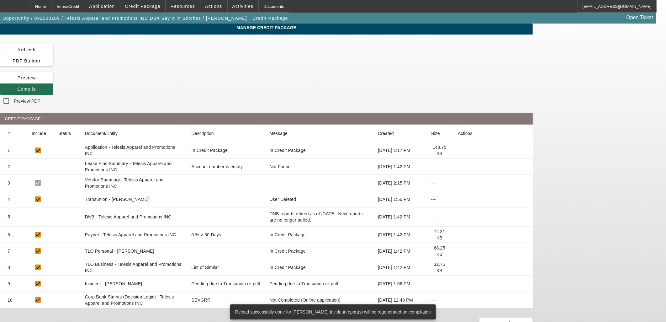
click at [17, 87] on icon at bounding box center [17, 89] width 0 height 5
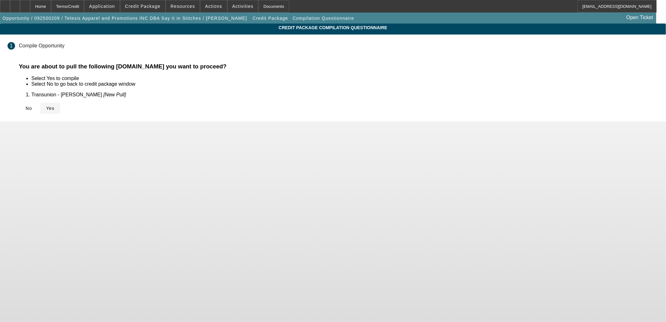
click at [55, 109] on span "Yes" at bounding box center [50, 108] width 8 height 5
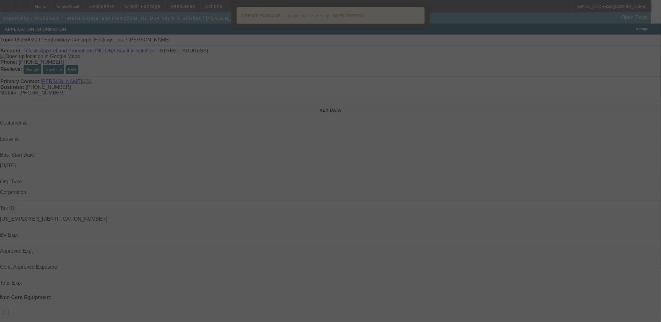
select select "0"
select select "2"
select select "0.1"
select select "4"
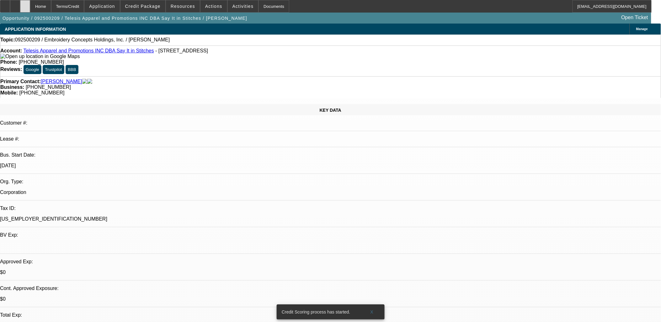
click at [30, 8] on div at bounding box center [25, 6] width 10 height 13
select select "0"
select select "2"
select select "0.1"
select select "1"
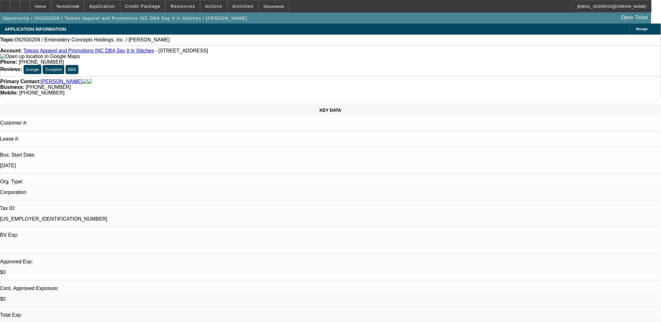
select select "2"
select select "4"
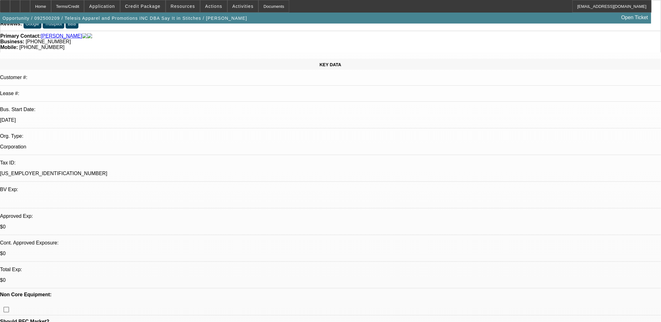
scroll to position [70, 0]
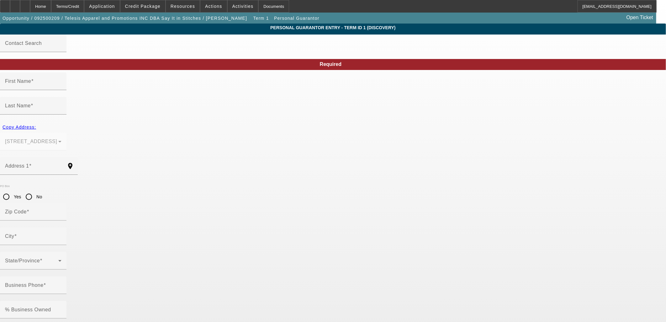
type input "Alejandro Jose"
type input "Fernandez"
type input "4750 NE 10th Ave"
radio input "true"
type input "33334"
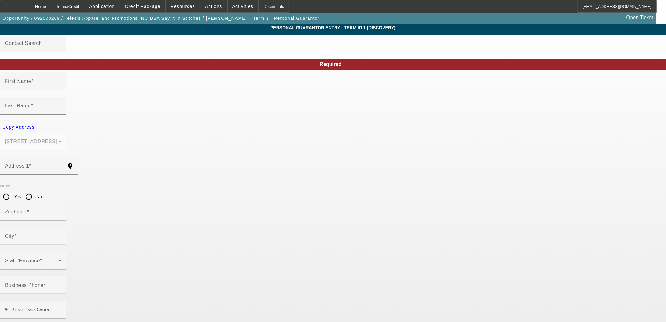
type input "Oakland Park"
type input "(419) 937-2385"
type input "100"
type input "079-54-1341"
type input "alex@sayitinstitches.com"
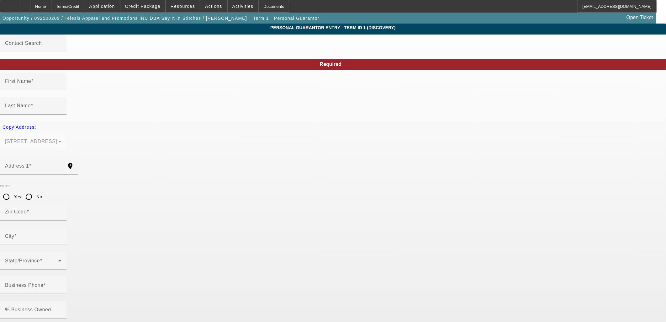
type input "(954) 854-0798"
type input "(954) 776-0010"
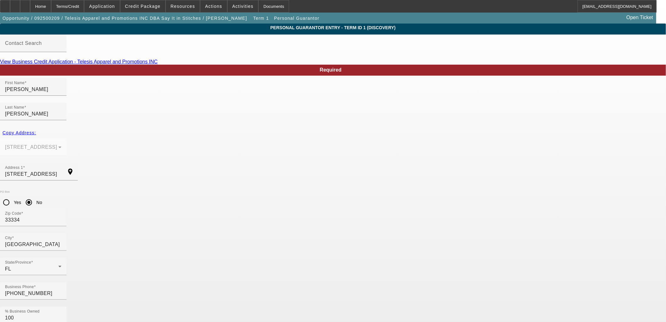
click at [67, 138] on mat-form-field "4750 NE 10th Ave Oakland Park, FL 33334" at bounding box center [33, 150] width 67 height 24
click at [51, 4] on div "Home" at bounding box center [40, 6] width 21 height 13
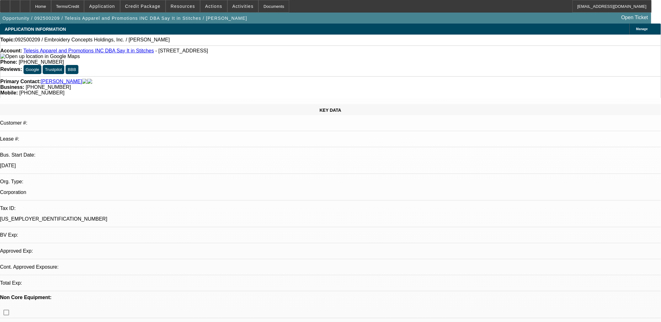
select select "0"
select select "2"
select select "0.1"
select select "4"
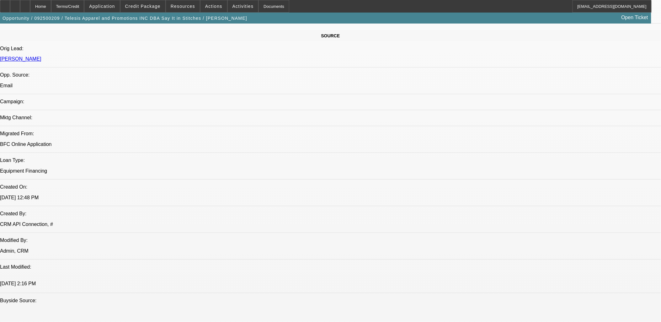
scroll to position [418, 0]
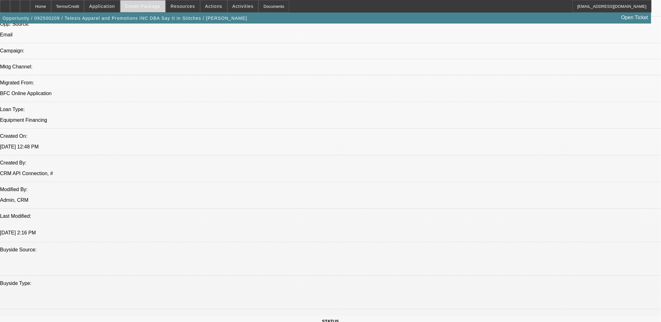
click at [142, 8] on span "Credit Package" at bounding box center [142, 6] width 35 height 5
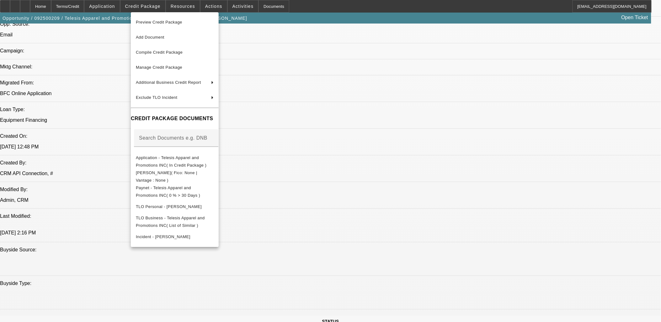
click at [141, 5] on div at bounding box center [330, 161] width 661 height 322
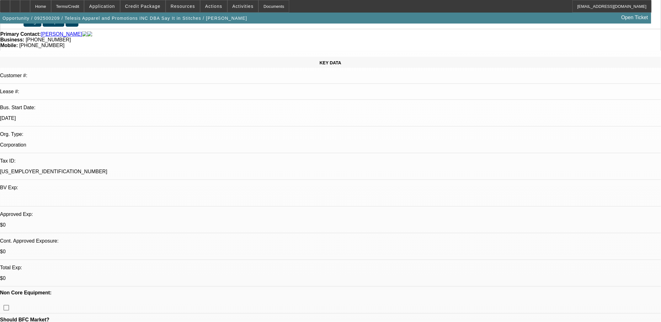
scroll to position [0, 0]
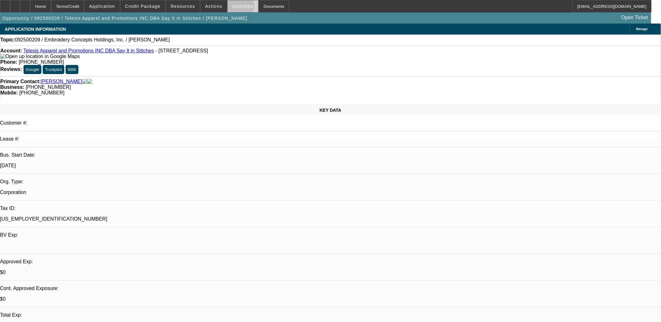
click at [233, 8] on span "Activities" at bounding box center [242, 6] width 21 height 5
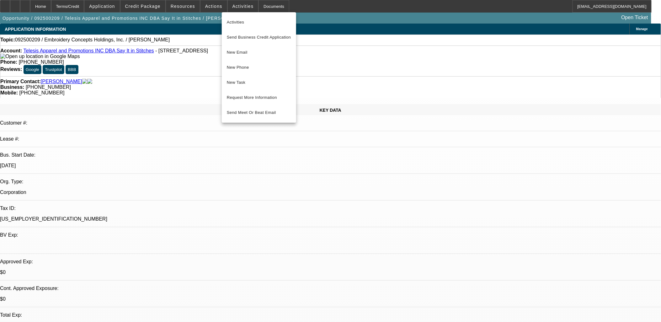
click at [145, 7] on div at bounding box center [330, 161] width 661 height 322
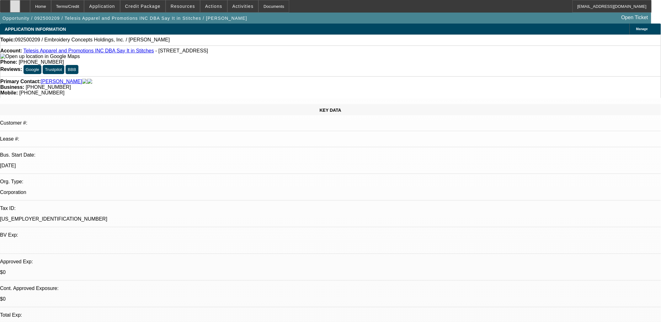
click at [15, 4] on icon at bounding box center [15, 4] width 0 height 0
click at [142, 4] on span "Credit Package" at bounding box center [142, 6] width 35 height 5
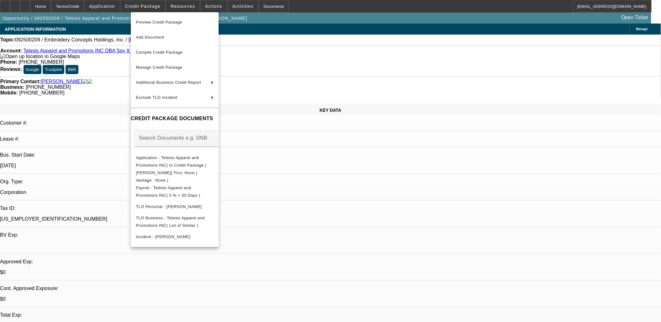
click at [142, 4] on div at bounding box center [330, 161] width 661 height 322
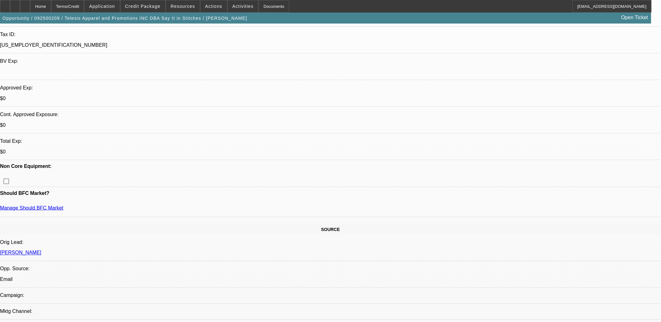
scroll to position [174, 0]
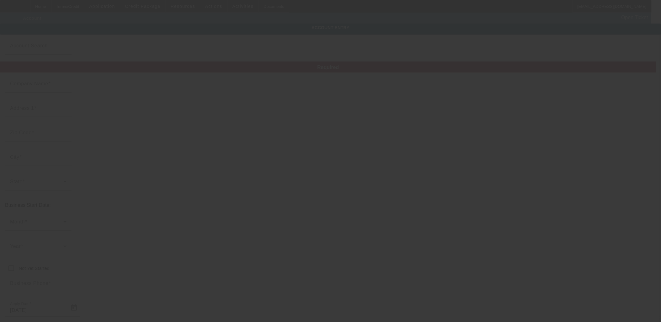
type input "Telesis Apparel and Promotions INC"
type input "4750 NE 10th Ave"
type input "33334"
type input "Oakland Park"
type input "(419) 937-2385"
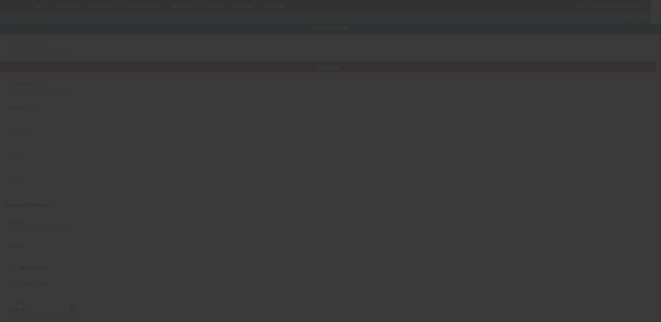
type input "Say It in Stitches"
type input "melissa@sayitinstitches.com"
type input "(954) 776-4122"
type input "46-4064060"
type input "http://sayitinstitches.com/last/"
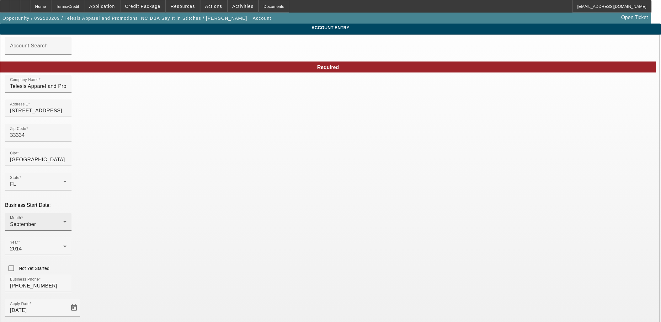
click at [63, 221] on div "September" at bounding box center [36, 225] width 53 height 8
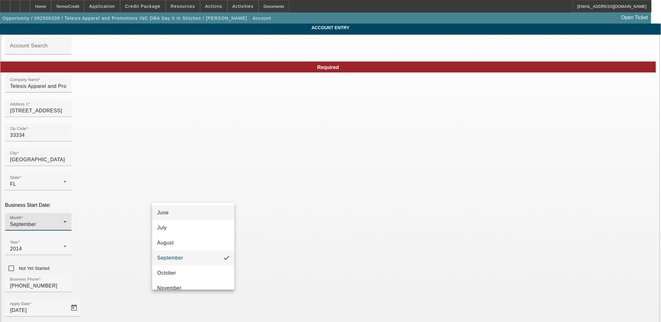
scroll to position [114, 0]
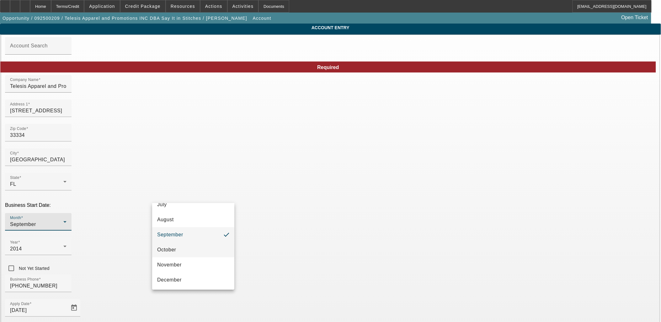
click at [198, 252] on mat-option "October" at bounding box center [193, 249] width 82 height 15
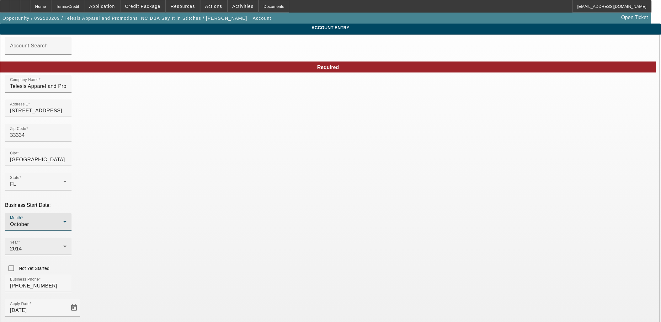
click at [63, 245] on div "2014" at bounding box center [36, 249] width 53 height 8
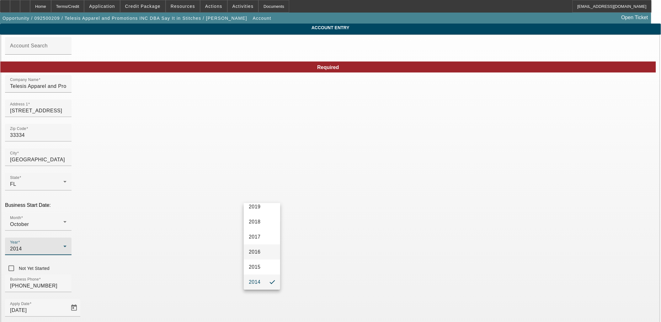
scroll to position [177, 0]
click at [262, 260] on mat-option "2013" at bounding box center [262, 262] width 36 height 15
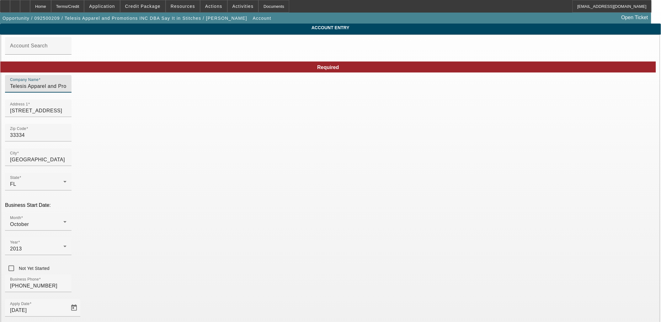
drag, startPoint x: 243, startPoint y: 90, endPoint x: 101, endPoint y: 86, distance: 142.2
paste input "ELESIS APPAREL AND PROMOTIONS, INC."
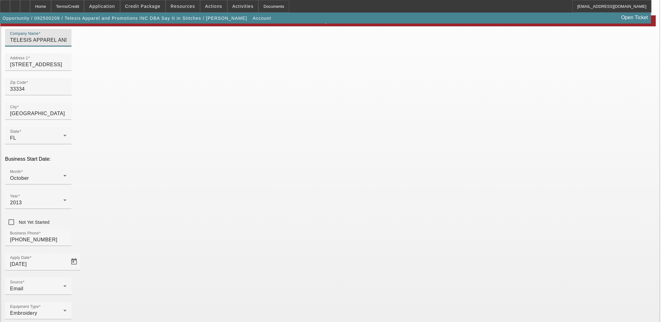
type input "TELESIS APPAREL AND PROMOTIONS, INC."
drag, startPoint x: 383, startPoint y: 245, endPoint x: 384, endPoint y: 249, distance: 4.0
drag, startPoint x: 384, startPoint y: 249, endPoint x: 516, endPoint y: 244, distance: 131.9
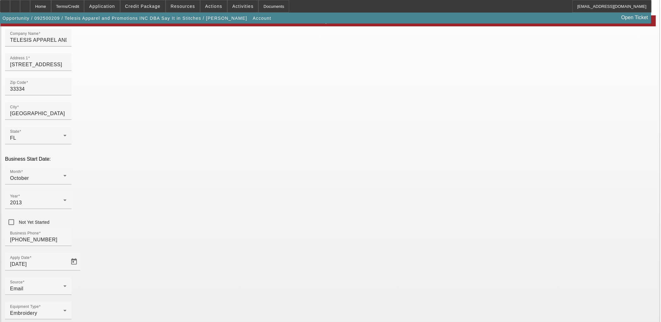
type input "http://sayitinstitches.com"
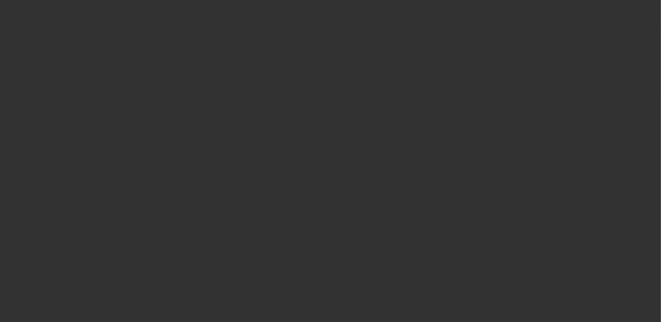
select select "0"
select select "2"
select select "0.1"
select select "4"
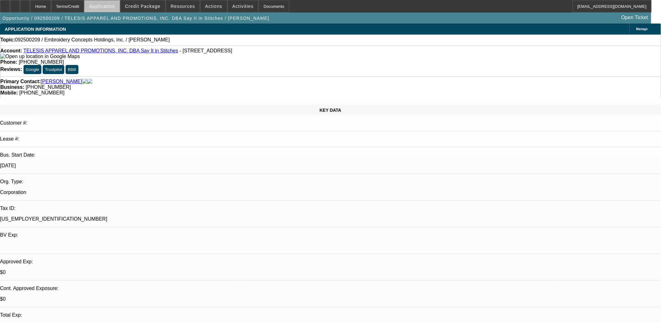
click at [115, 6] on span "Application" at bounding box center [102, 6] width 26 height 5
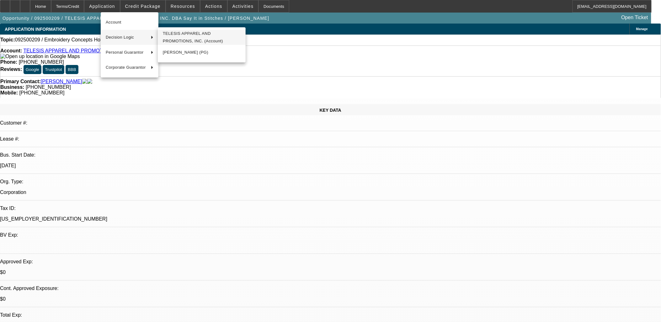
click at [186, 36] on span "TELESIS APPAREL AND PROMOTIONS, INC. (Account)" at bounding box center [202, 37] width 78 height 15
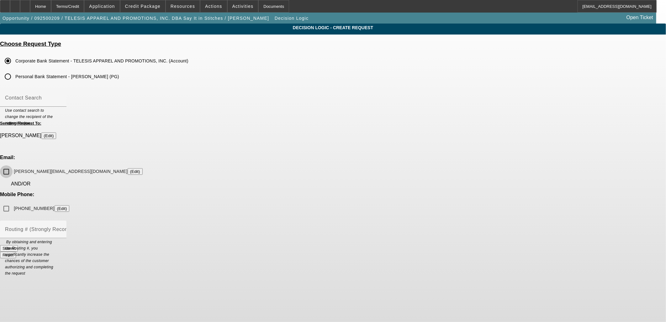
click at [13, 165] on input "alex@sayitinstitches.com (Edit)" at bounding box center [6, 171] width 13 height 13
checkbox input "true"
click at [13, 202] on input "(954) 776-0010 (Edit)" at bounding box center [6, 208] width 13 height 13
checkbox input "true"
click at [18, 245] on button "Submit" at bounding box center [9, 248] width 18 height 7
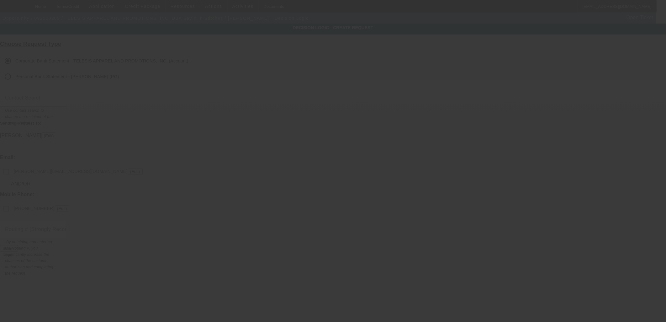
checkbox input "false"
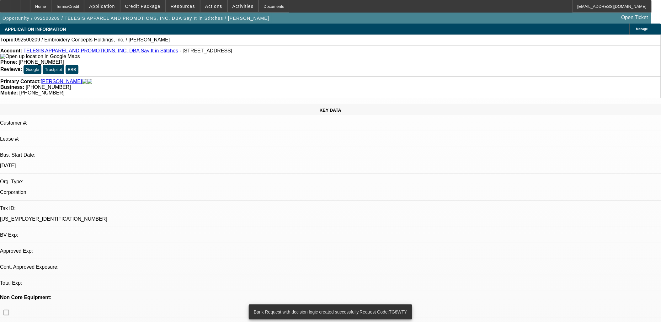
select select "0"
select select "2"
select select "0.1"
select select "4"
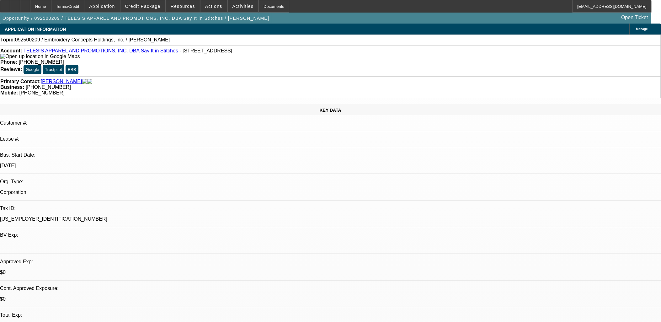
scroll to position [92, 0]
click at [245, 5] on span at bounding box center [243, 6] width 31 height 15
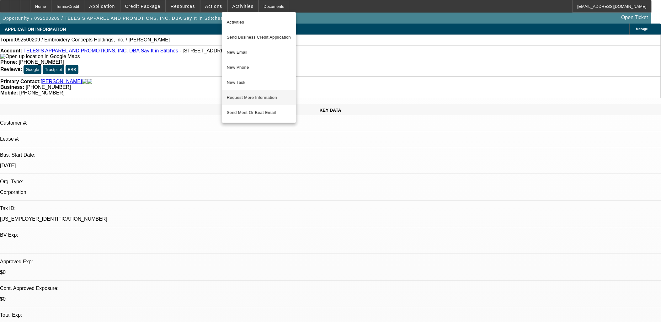
click at [255, 94] on span "Request More Information" at bounding box center [259, 98] width 64 height 8
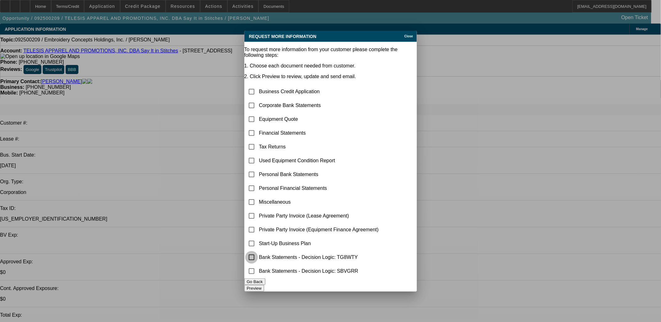
click at [258, 254] on input "checkbox" at bounding box center [251, 257] width 13 height 13
checkbox input "true"
click at [258, 113] on input "checkbox" at bounding box center [251, 119] width 13 height 13
checkbox input "true"
click at [257, 196] on input "checkbox" at bounding box center [251, 202] width 13 height 13
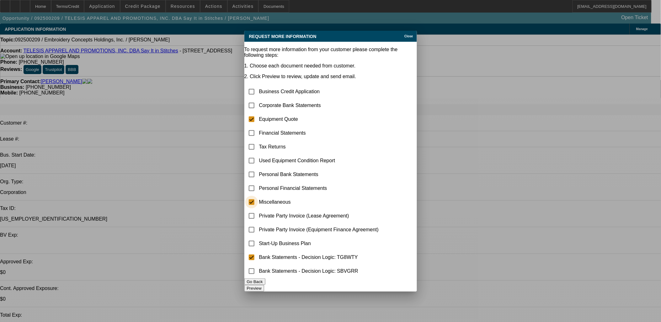
checkbox input "true"
click at [264, 287] on button "Preview" at bounding box center [254, 288] width 20 height 7
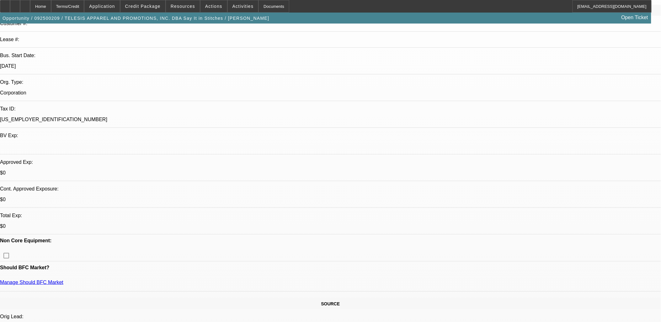
scroll to position [139, 0]
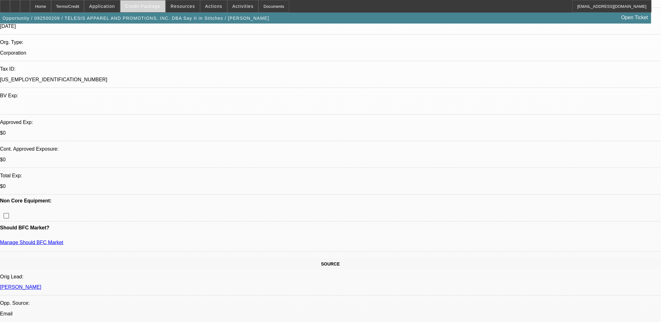
click at [142, 8] on span "Credit Package" at bounding box center [142, 6] width 35 height 5
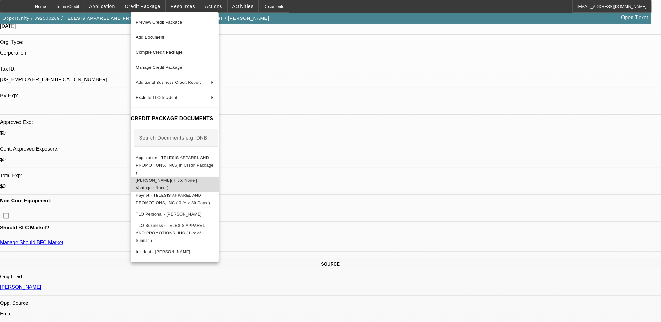
click at [163, 178] on span "Transunion - Fernandez, Alejandro Jose( Fico: None | Vantage : None )" at bounding box center [166, 184] width 61 height 12
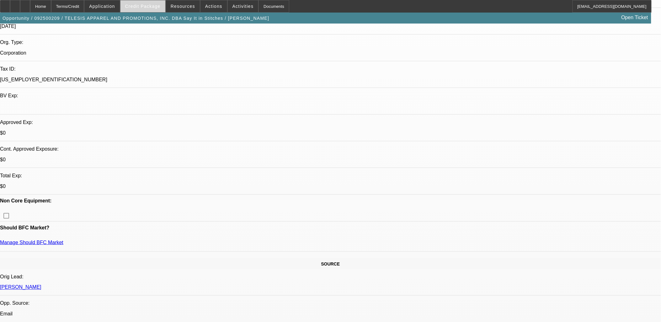
click at [137, 8] on span at bounding box center [142, 6] width 45 height 15
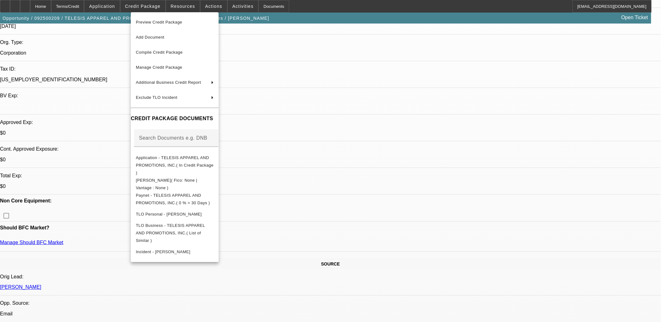
click at [348, 65] on div at bounding box center [330, 161] width 661 height 322
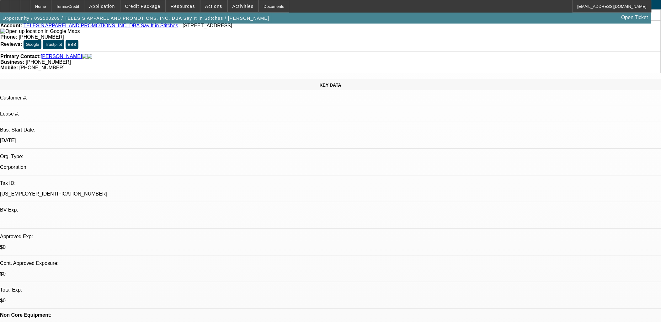
scroll to position [0, 0]
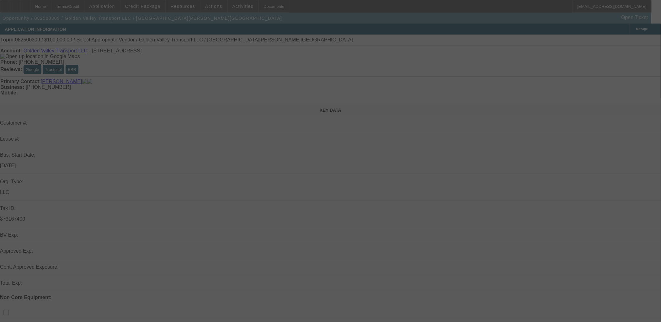
select select "0.2"
select select "2"
select select "0.1"
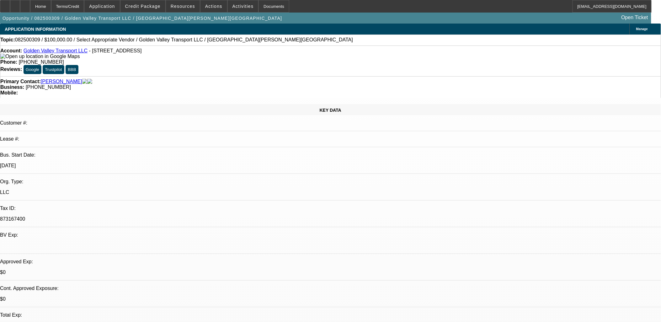
select select "1"
select select "2"
select select "4"
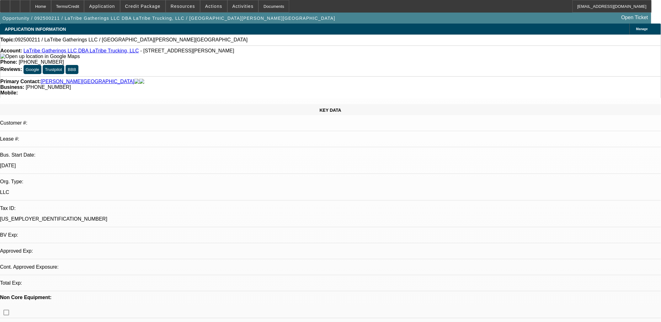
select select "0"
select select "2"
select select "0.1"
select select "4"
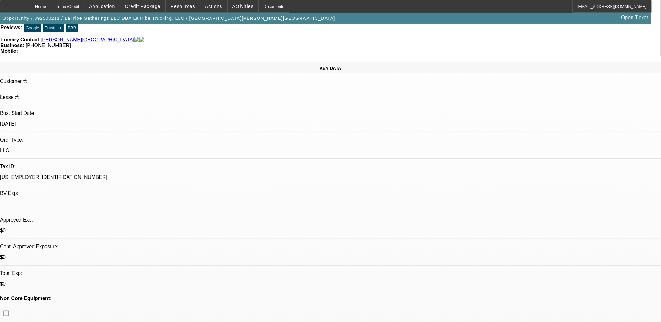
scroll to position [35, 0]
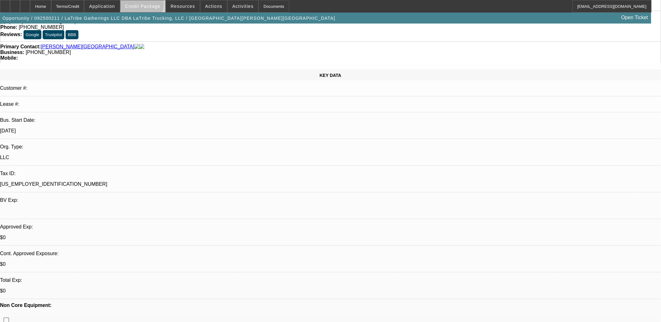
click at [152, 5] on span "Credit Package" at bounding box center [142, 6] width 35 height 5
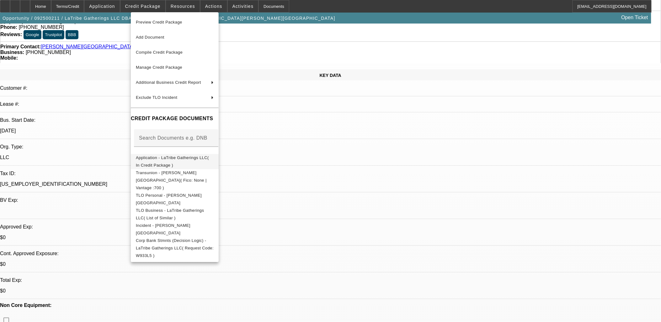
click at [187, 162] on span "Application - LaTribe Gatherings LLC( In Credit Package )" at bounding box center [175, 161] width 78 height 15
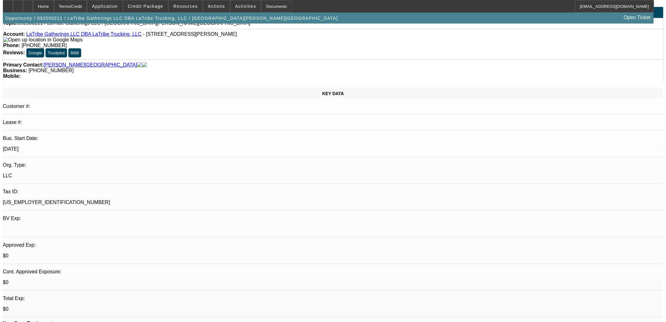
scroll to position [0, 0]
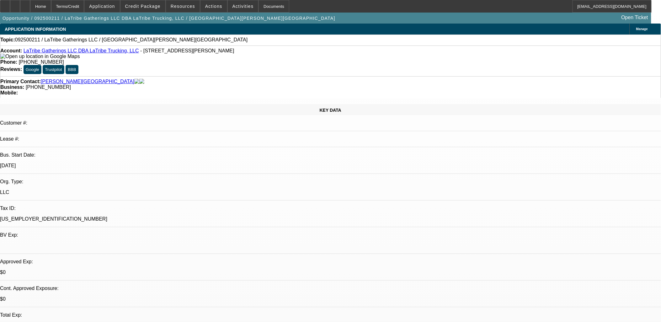
click at [43, 52] on link "LaTribe Gatherings LLC DBA LaTribe Trucking, LLC" at bounding box center [81, 50] width 115 height 5
click at [218, 8] on span at bounding box center [213, 6] width 27 height 15
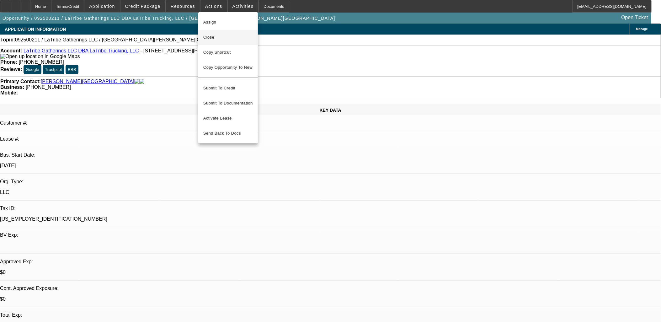
click at [211, 30] on button "Close" at bounding box center [228, 37] width 60 height 15
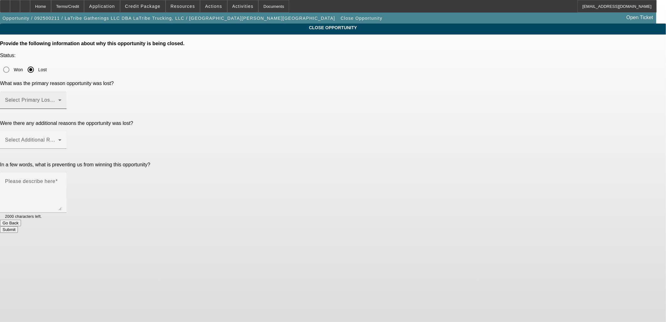
click at [58, 99] on span at bounding box center [31, 103] width 53 height 8
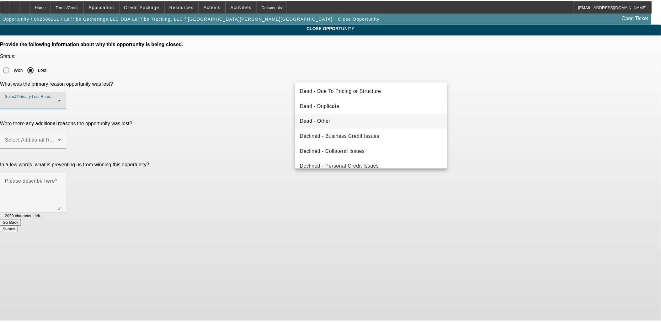
scroll to position [84, 0]
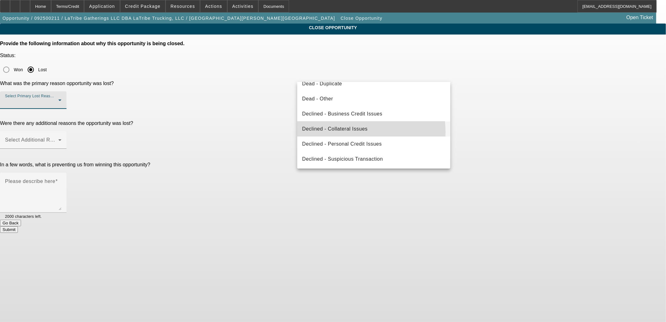
click at [349, 132] on span "Declined - Collateral Issues" at bounding box center [335, 129] width 66 height 8
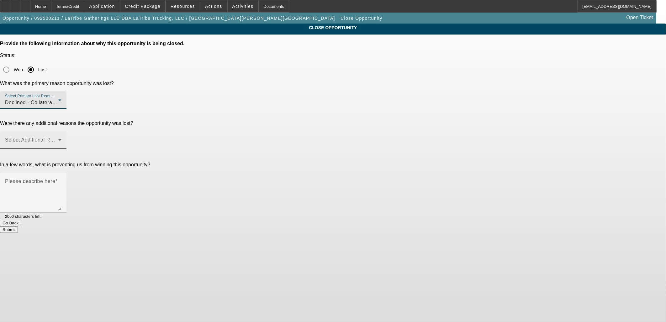
click at [61, 131] on div "Select Additional Reasons" at bounding box center [33, 140] width 56 height 18
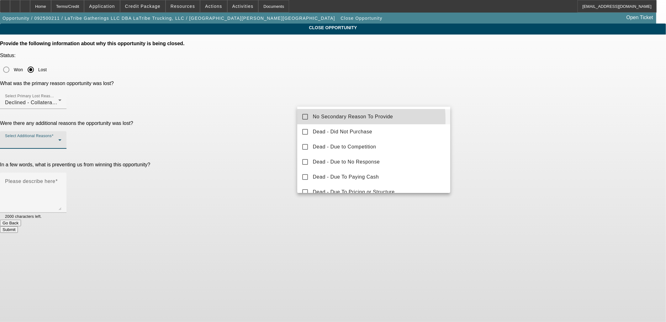
click at [317, 120] on span "No Secondary Reason To Provide" at bounding box center [353, 117] width 80 height 8
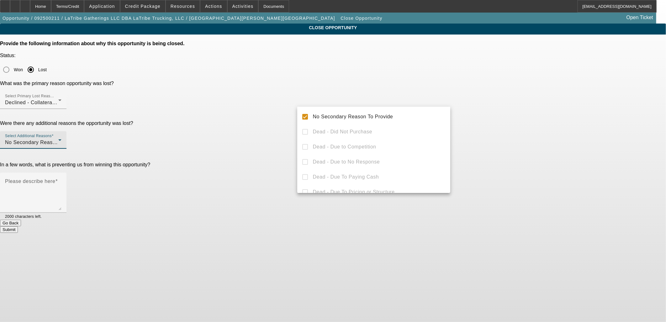
click at [259, 112] on div at bounding box center [333, 161] width 666 height 322
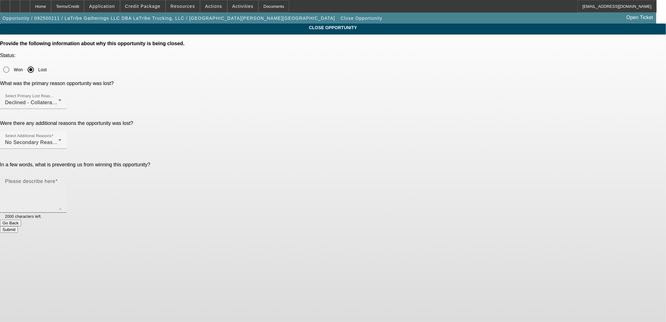
click at [61, 180] on textarea "Please describe here" at bounding box center [33, 195] width 56 height 30
type textarea "O"
click at [61, 180] on textarea "Start up wanting a OTR Sleeper." at bounding box center [33, 195] width 56 height 30
type textarea "Start up wanting an OTR Sleeper."
click at [18, 226] on button "Submit" at bounding box center [9, 229] width 18 height 7
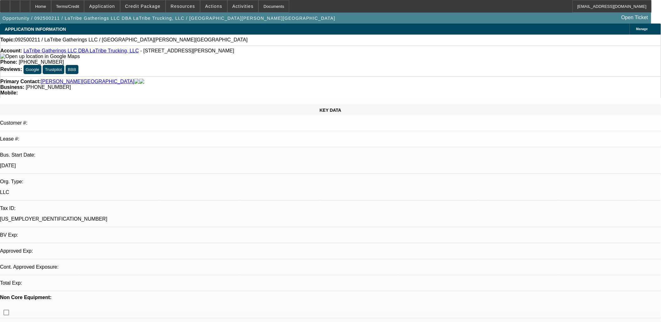
select select "0"
select select "2"
select select "0.1"
select select "1"
select select "2"
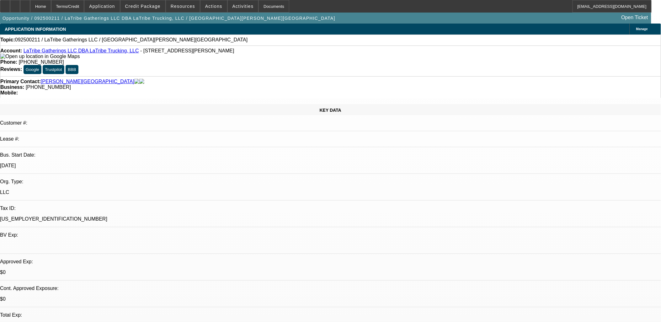
select select "4"
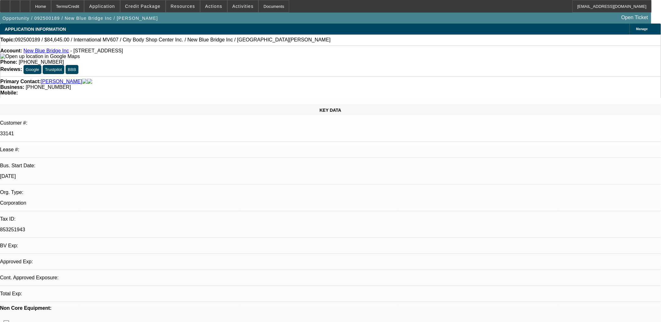
select select "2"
select select "0.1"
select select "4"
select select "0"
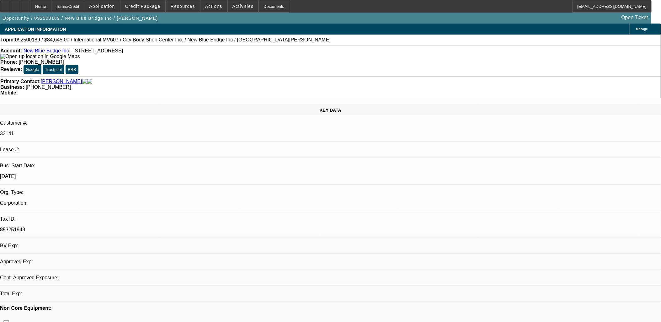
select select "2"
select select "0.1"
select select "4"
select select "0.1"
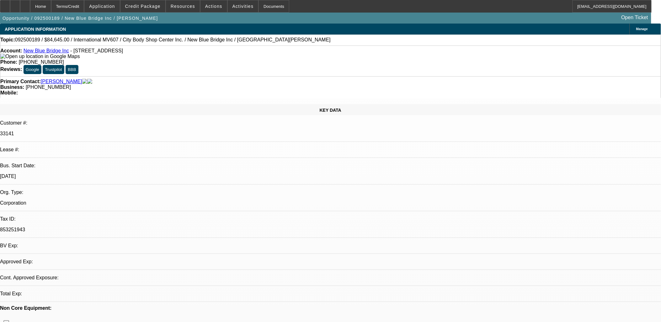
select select "0"
select select "2"
select select "0.1"
select select "4"
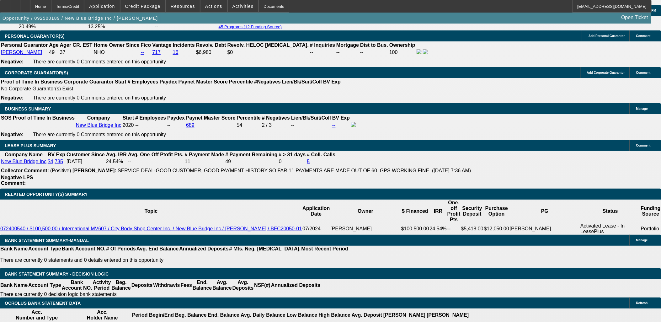
scroll to position [941, 0]
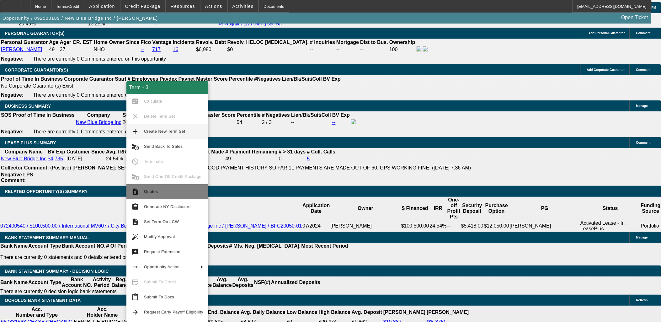
click at [167, 192] on span "Quotes" at bounding box center [173, 192] width 59 height 8
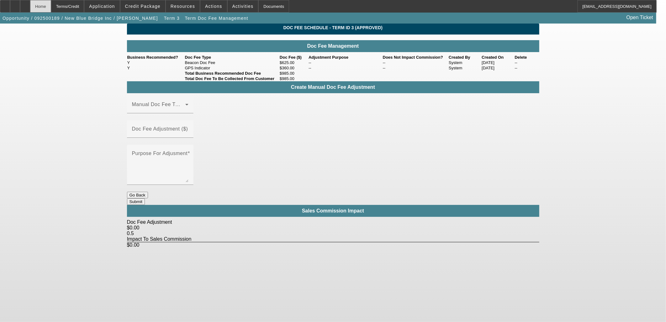
click at [51, 5] on div "Home" at bounding box center [40, 6] width 21 height 13
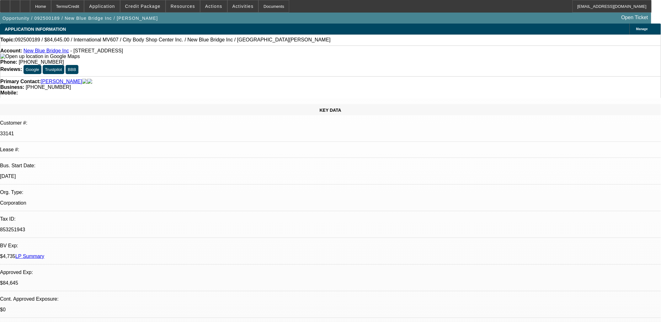
select select "2"
select select "0.1"
select select "4"
select select "0"
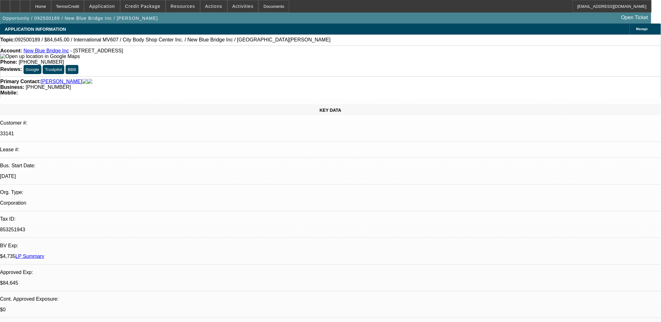
select select "2"
select select "0.1"
select select "4"
select select "0.1"
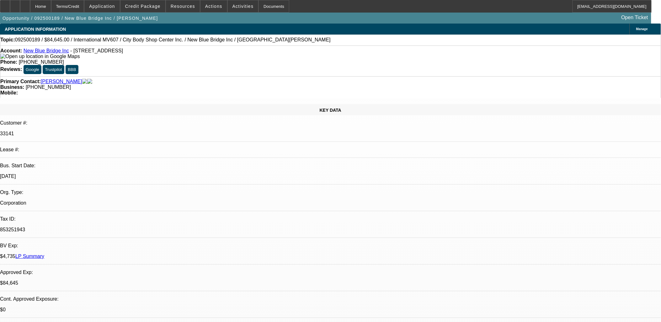
select select "0"
select select "2"
select select "0.1"
select select "4"
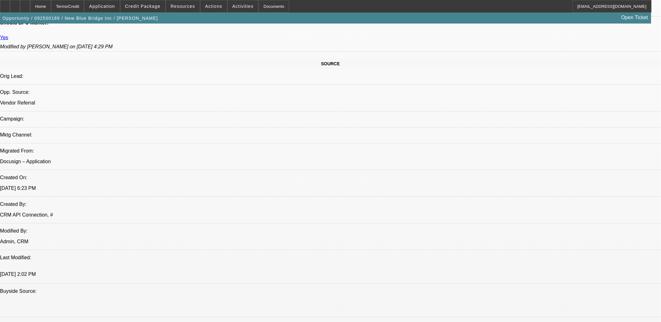
scroll to position [349, 0]
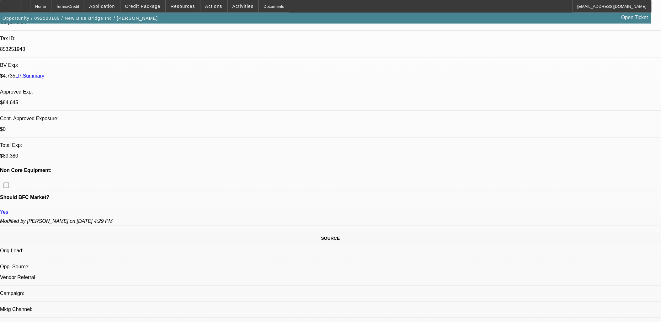
scroll to position [70, 0]
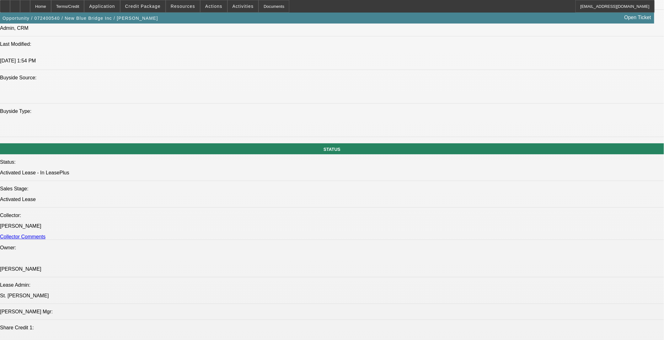
select select "0"
select select "2"
select select "0.1"
select select "0"
select select "2"
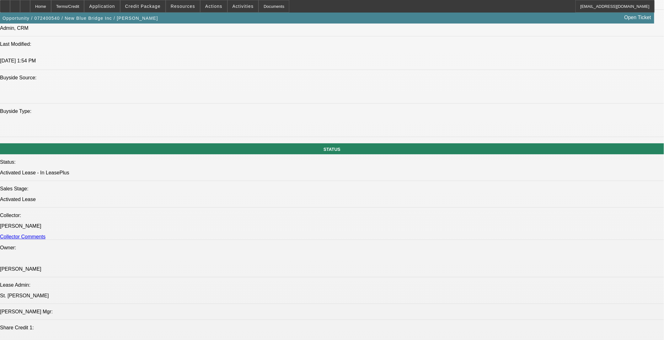
select select "0.1"
select select "0"
select select "2"
select select "0.1"
select select "0"
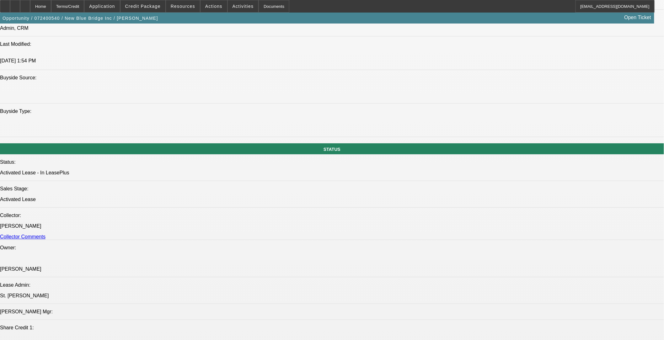
select select "2"
select select "0.1"
select select "1"
select select "2"
select select "4"
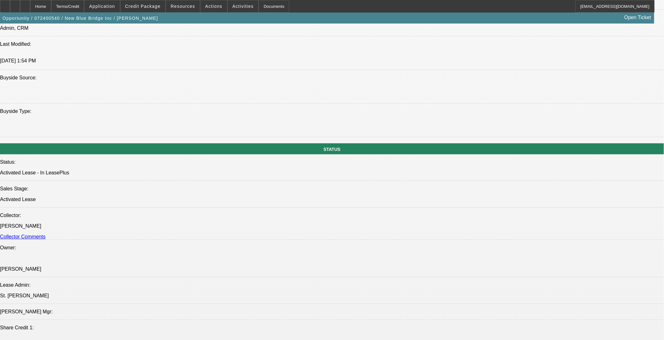
select select "1"
select select "2"
select select "4"
select select "1"
select select "2"
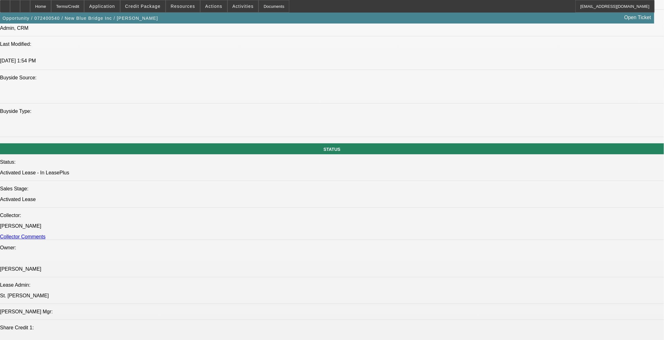
select select "4"
select select "1"
select select "2"
select select "4"
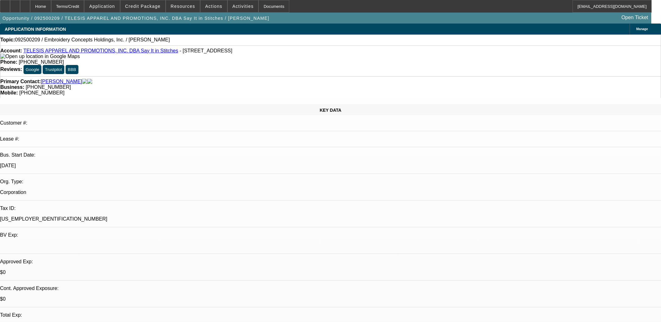
select select "0"
select select "2"
select select "0.1"
select select "4"
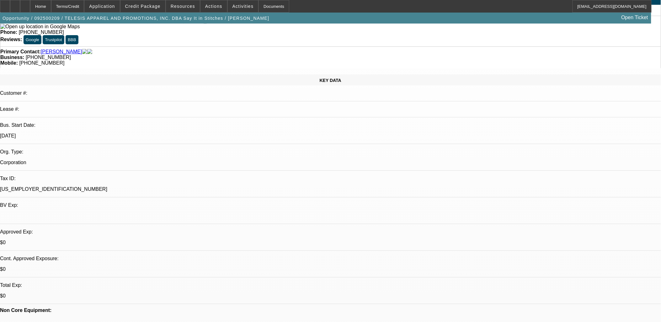
scroll to position [70, 0]
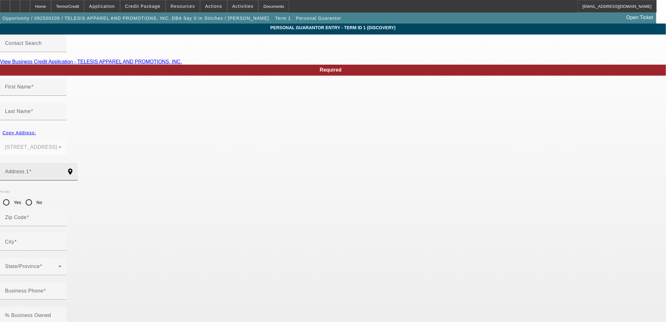
type input "Alejandro Jose"
type input "Fernandez"
type input "4750 NE 10th Ave"
radio input "true"
type input "33334"
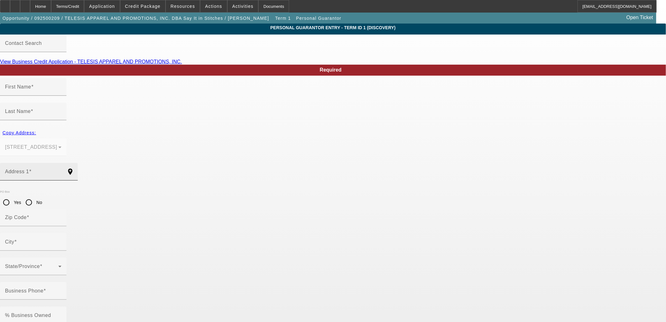
type input "Oakland Park"
type input "(419) 937-2385"
type input "100"
type input "079-54-1341"
type input "alex@sayitinstitches.com"
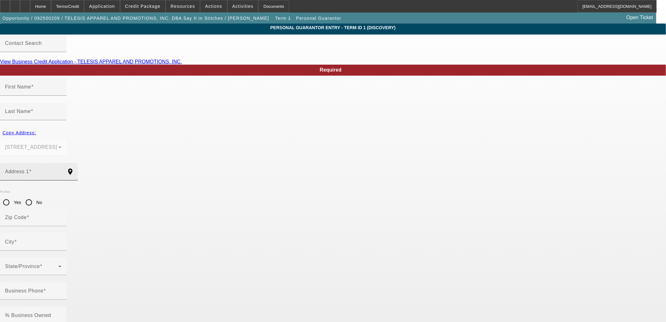
type input "(954) 854-0798"
type input "(954) 776-0010"
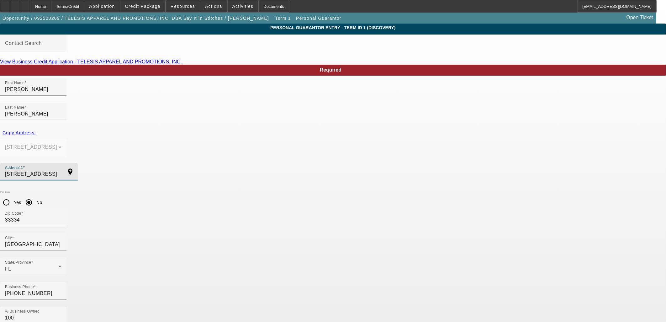
drag, startPoint x: 204, startPoint y: 149, endPoint x: 134, endPoint y: 140, distance: 70.6
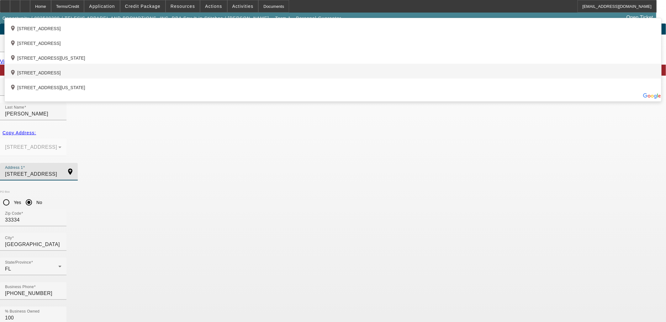
click at [241, 78] on div "add_location 75 Northeast 104th Street, Miami Shores, FL 33138, US" at bounding box center [333, 71] width 657 height 15
type input "75 Northeast 104th Street"
type input "33138"
type input "Miami Shores"
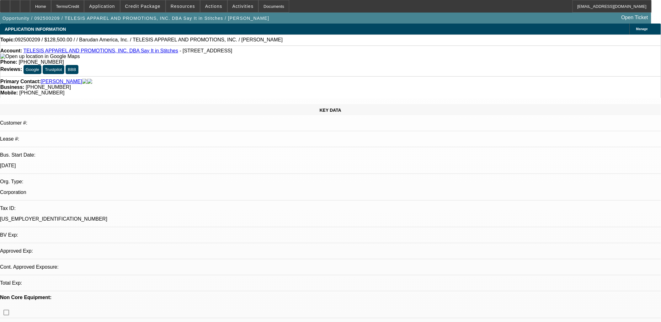
select select "0"
select select "2"
select select "0.1"
select select "4"
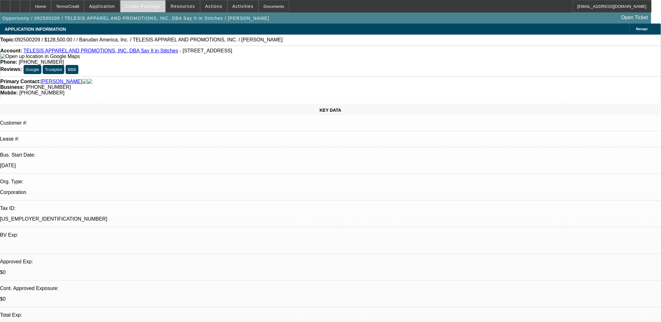
click at [151, 10] on span at bounding box center [142, 6] width 45 height 15
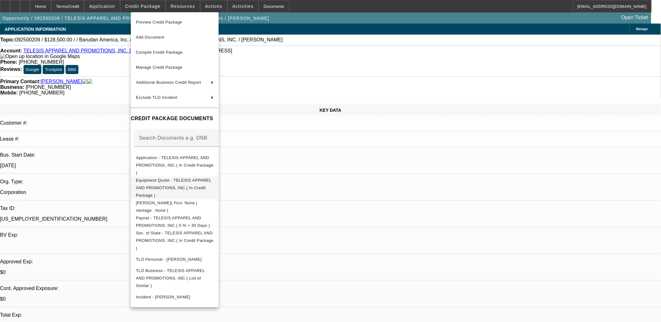
click at [184, 176] on span "Equipment Quote - TELESIS APPAREL AND PROMOTIONS, INC.( In Credit Package )" at bounding box center [175, 187] width 78 height 23
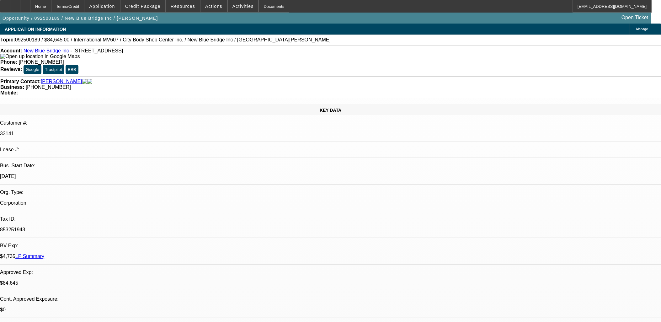
select select "2"
select select "0.1"
select select "4"
select select "0"
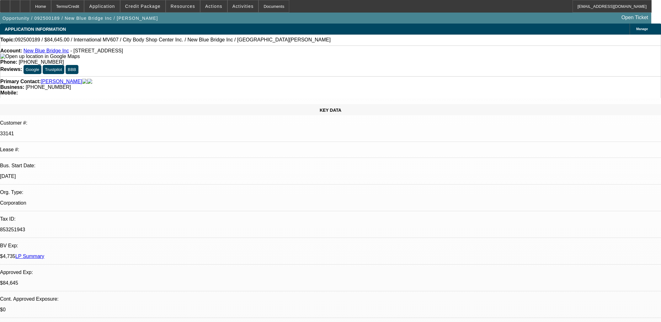
select select "2"
select select "0.1"
select select "4"
select select "0.1"
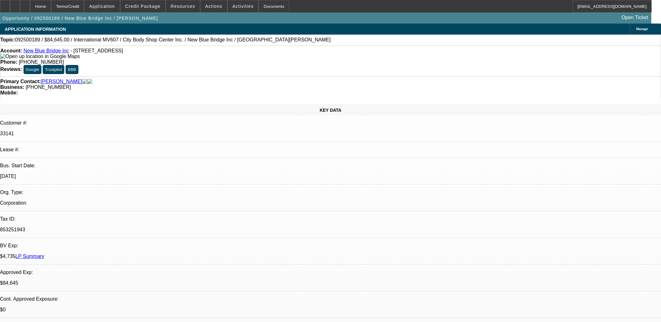
select select "0"
select select "2"
select select "0.1"
select select "4"
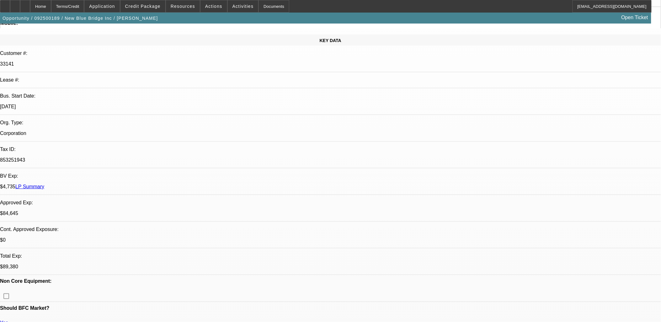
scroll to position [70, 0]
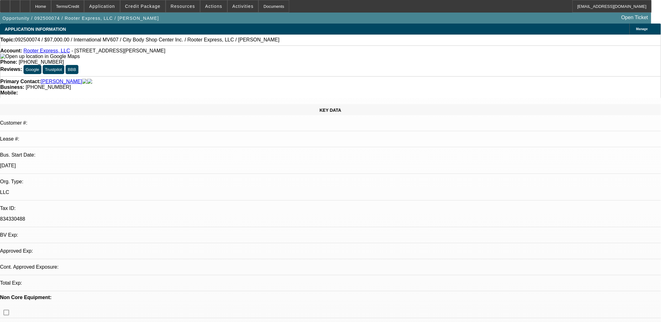
select select "0"
select select "1"
select select "2"
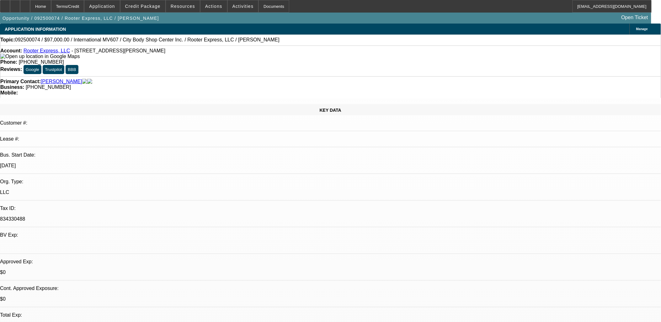
select select "6"
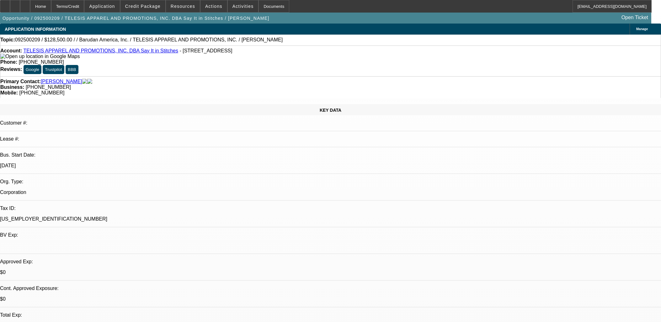
select select "0"
select select "2"
select select "0.1"
select select "4"
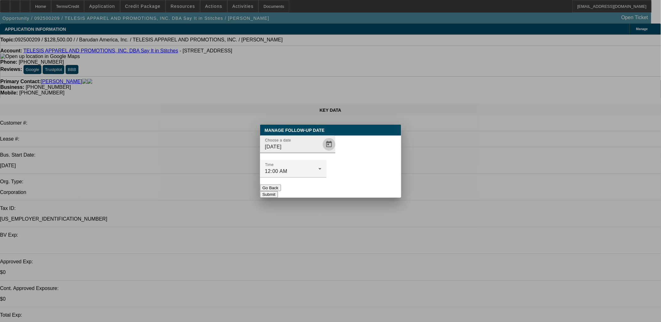
click at [322, 152] on span "Open calendar" at bounding box center [329, 144] width 15 height 15
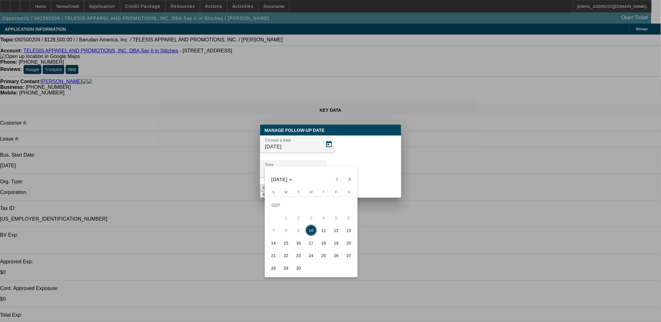
click at [337, 230] on span "12" at bounding box center [336, 230] width 11 height 11
type input "9/12/2025"
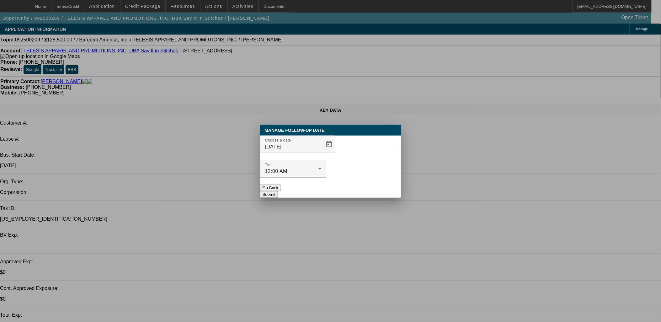
click at [278, 191] on button "Submit" at bounding box center [269, 194] width 18 height 7
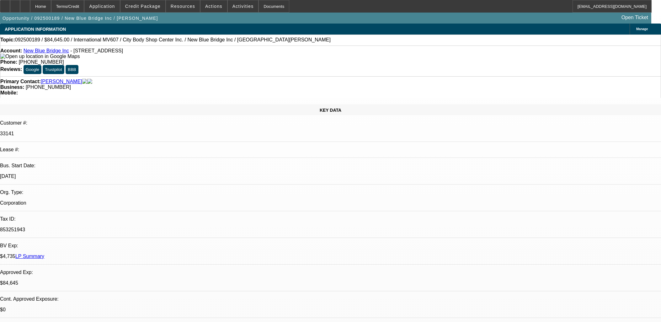
select select "2"
select select "0.1"
select select "4"
select select "0"
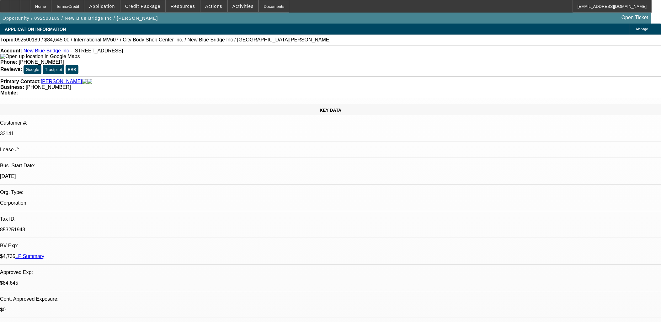
select select "2"
select select "0.1"
select select "4"
select select "0.1"
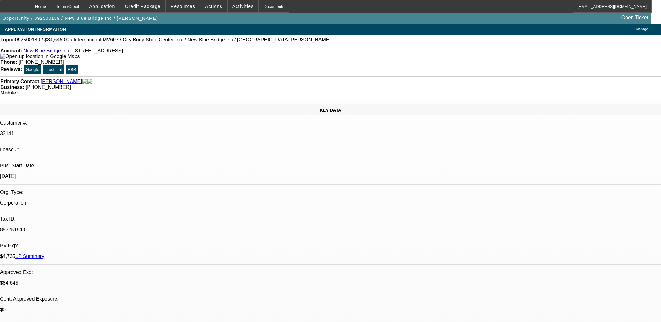
select select "0"
select select "2"
select select "0.1"
select select "4"
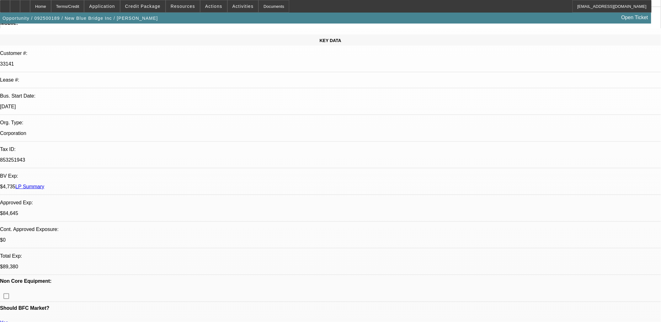
scroll to position [70, 0]
click at [30, 5] on div at bounding box center [25, 6] width 10 height 13
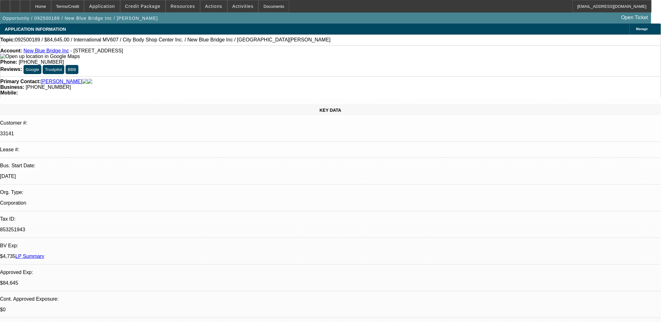
select select "2"
select select "0.1"
select select "0"
select select "2"
select select "0.1"
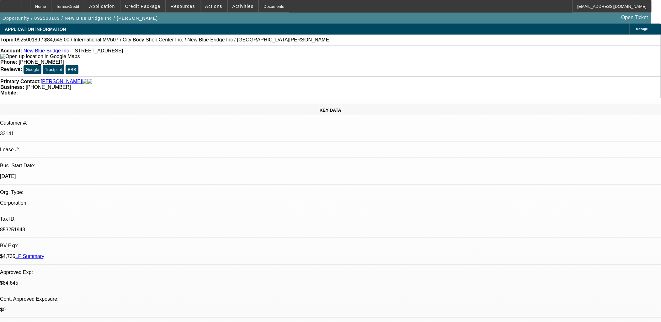
select select "0.1"
select select "0"
select select "0.1"
select select "1"
select select "2"
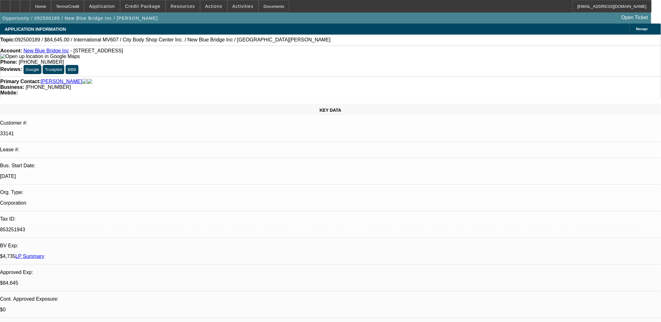
select select "4"
select select "1"
select select "2"
select select "4"
select select "1"
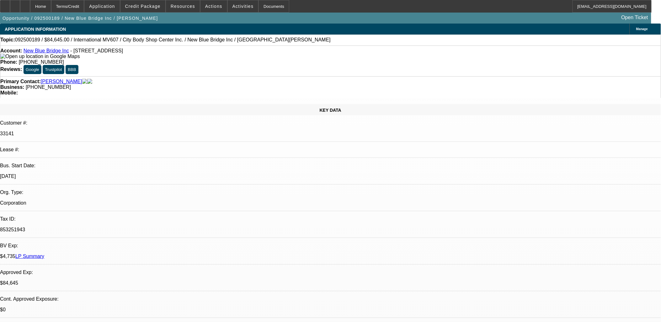
select select "2"
select select "4"
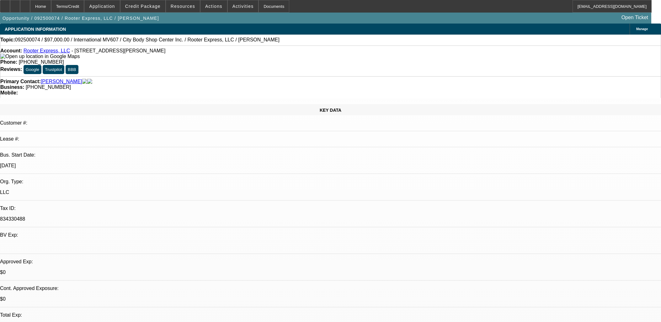
select select "0"
select select "2"
select select "0"
select select "6"
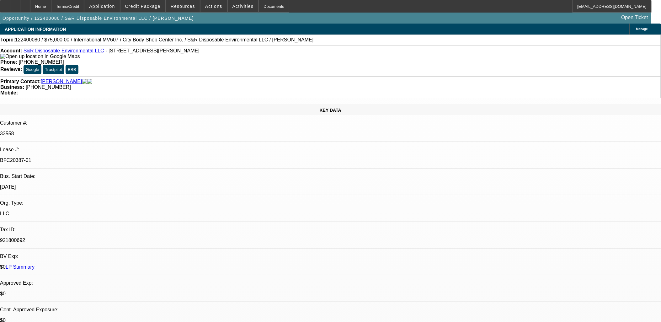
select select "0"
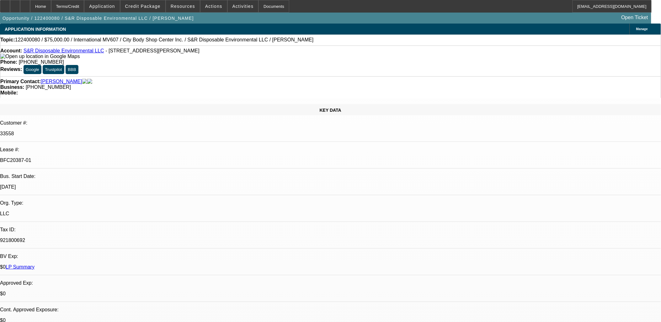
select select "0"
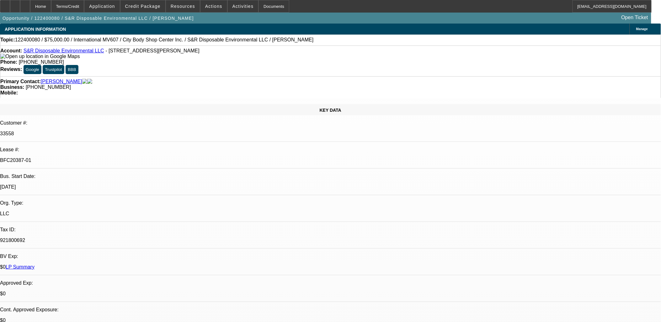
select select "2"
select select "0.1"
select select "1"
select select "2"
select select "6"
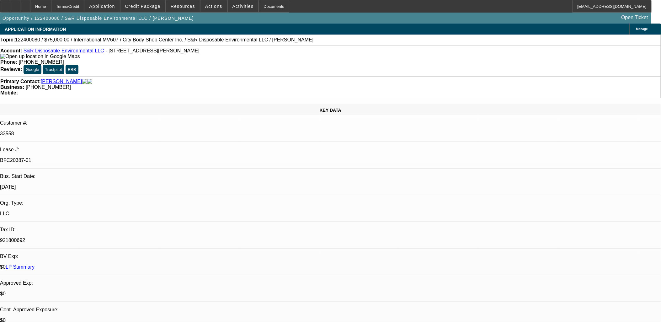
select select "1"
select select "2"
select select "6"
select select "1"
select select "2"
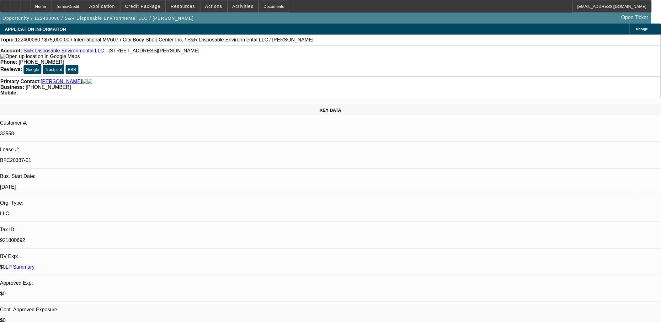
select select "6"
select select "1"
select select "2"
select select "4"
drag, startPoint x: 95, startPoint y: 53, endPoint x: 28, endPoint y: 52, distance: 66.5
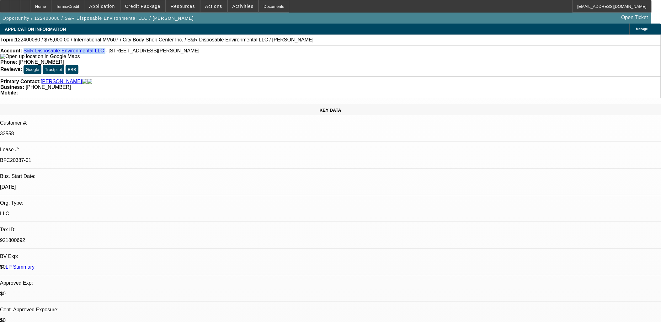
click at [28, 52] on div "Account: S&R Disposable Environmental LLC - 14021 Conlan Cir Ste B-6, Charlotte…" at bounding box center [330, 53] width 660 height 11
drag, startPoint x: 269, startPoint y: 54, endPoint x: 225, endPoint y: 52, distance: 43.7
click at [225, 59] on div "Phone: (704) 807-3158" at bounding box center [330, 62] width 660 height 6
drag, startPoint x: 225, startPoint y: 52, endPoint x: 228, endPoint y: 52, distance: 3.5
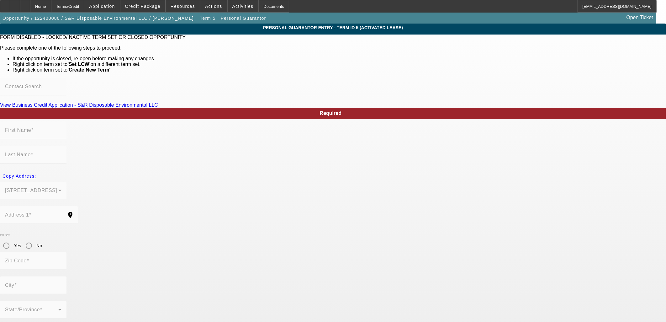
type input "Salvatore"
type input "Russo"
type input "15006 Ballantyne Country Club Drive"
radio input "true"
type input "28277"
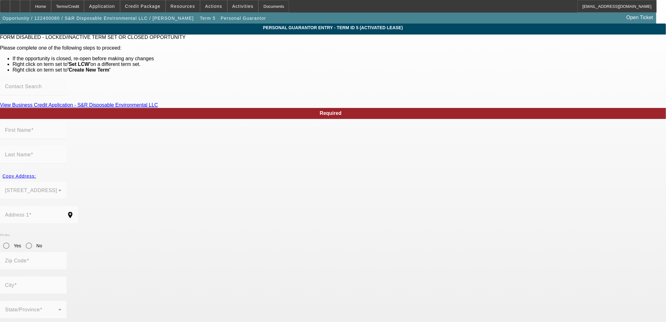
type input "Charlotte"
type input "(704) 807-3158"
type input "100"
type input "322-08-2500"
type input "srdisposable1@gmail.com"
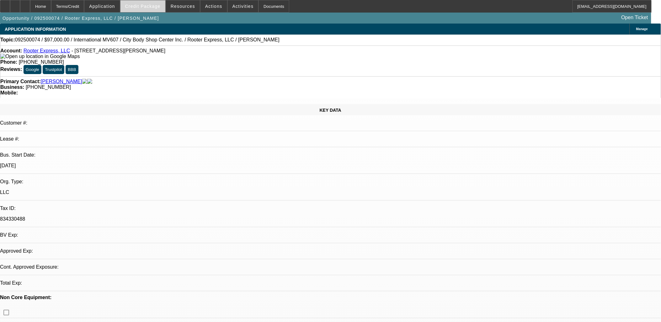
click at [155, 6] on span "Credit Package" at bounding box center [142, 6] width 35 height 5
select select "0"
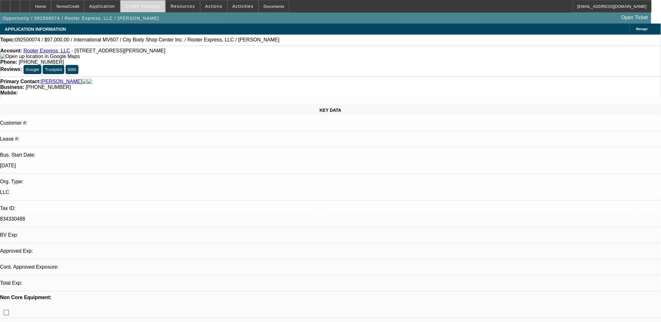
select select "0"
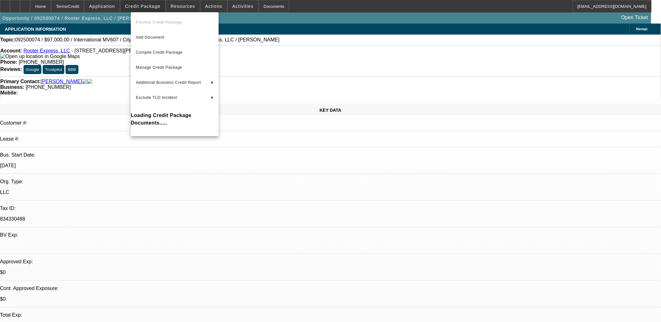
click at [148, 7] on div at bounding box center [330, 161] width 661 height 322
select select "1"
select select "2"
select select "6"
select select "1"
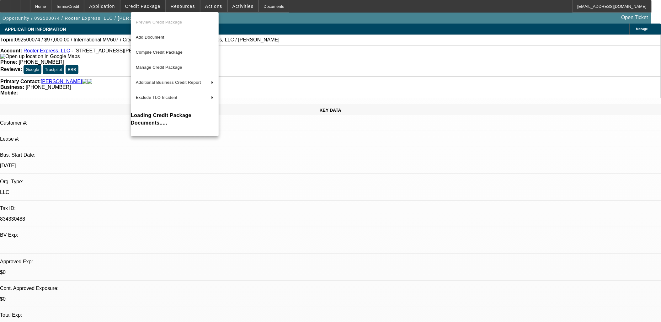
select select "2"
select select "6"
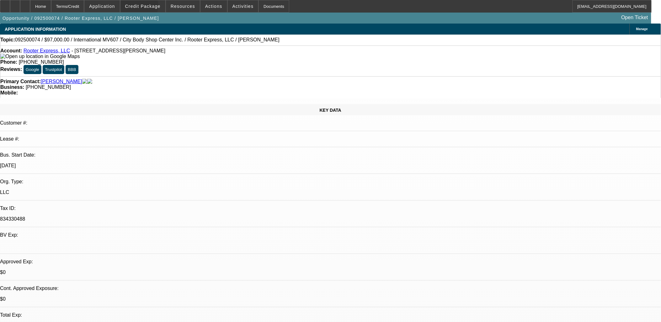
click at [148, 7] on span "Credit Package" at bounding box center [142, 6] width 35 height 5
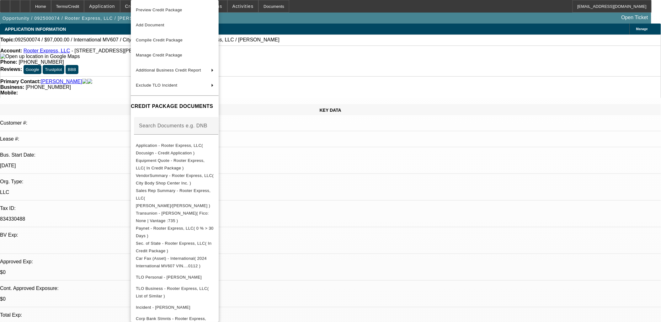
scroll to position [35, 0]
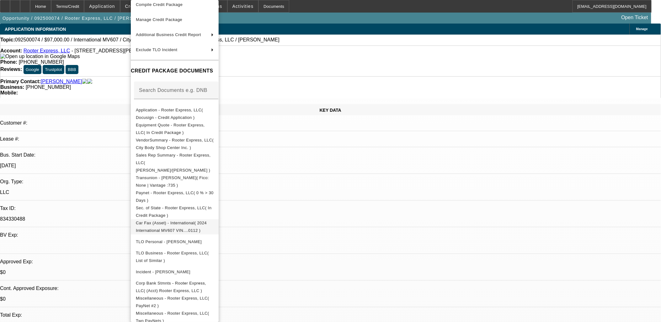
click at [198, 221] on span "Car Fax (Asset) - International( 2024 International MV607 VIN....0112 )" at bounding box center [171, 227] width 71 height 12
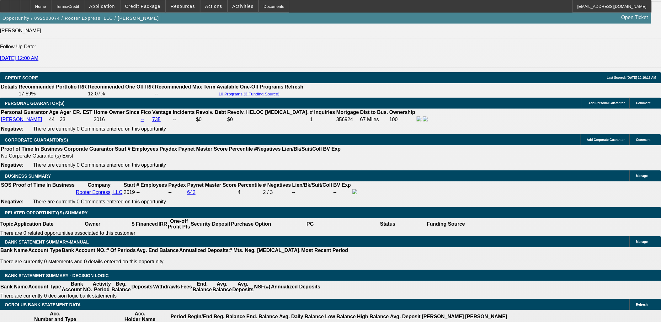
scroll to position [871, 0]
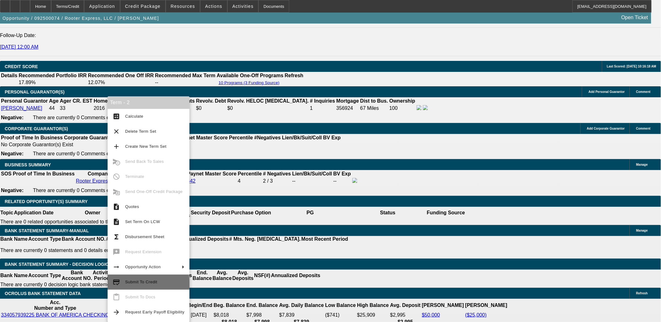
click at [148, 287] on button "credit_score Submit To Credit" at bounding box center [149, 282] width 82 height 15
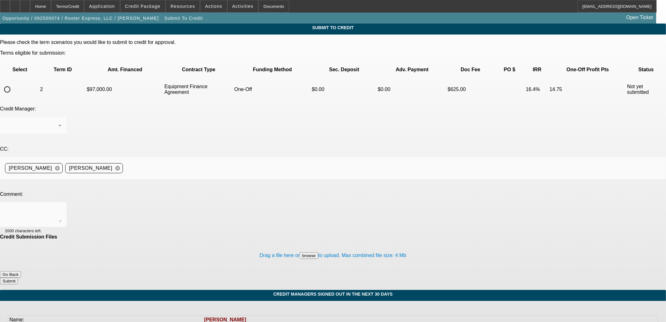
click at [30, 69] on div at bounding box center [333, 161] width 666 height 322
click at [13, 83] on input "radio" at bounding box center [7, 89] width 13 height 13
radio input "true"
click at [61, 207] on textarea at bounding box center [33, 214] width 56 height 15
type textarea "experian unlocked"
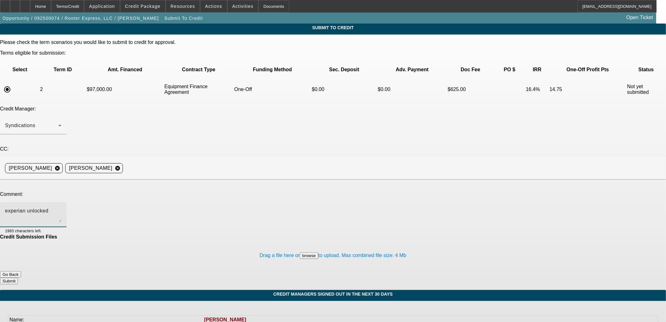
click at [18, 278] on button "Submit" at bounding box center [9, 281] width 18 height 7
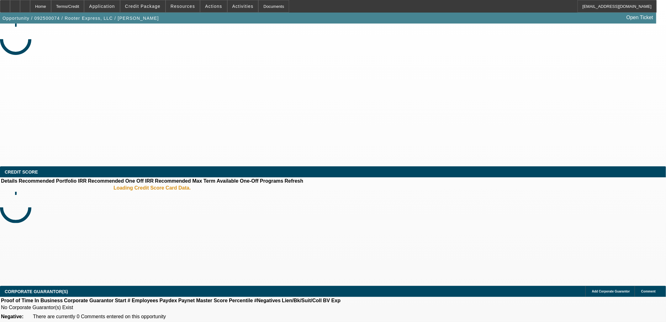
select select "0"
select select "2"
select select "0"
select select "6"
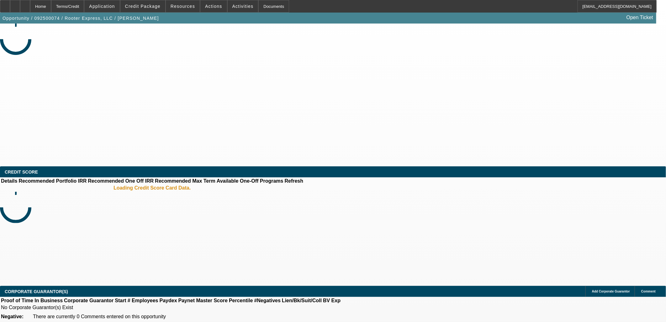
select select "0"
select select "2"
select select "0"
select select "6"
